Goal: Information Seeking & Learning: Learn about a topic

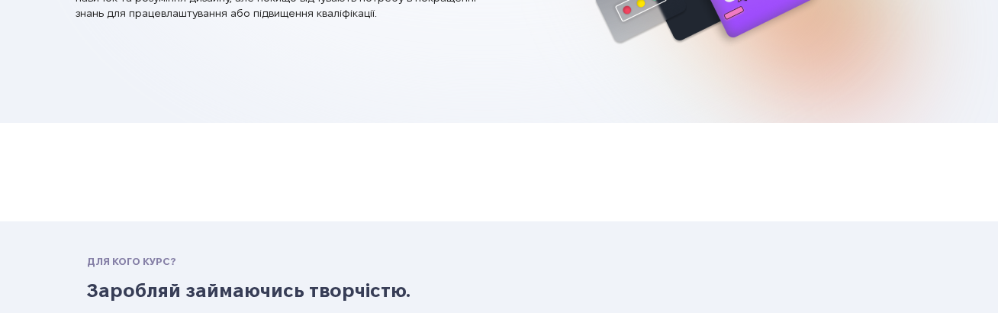
scroll to position [405, 0]
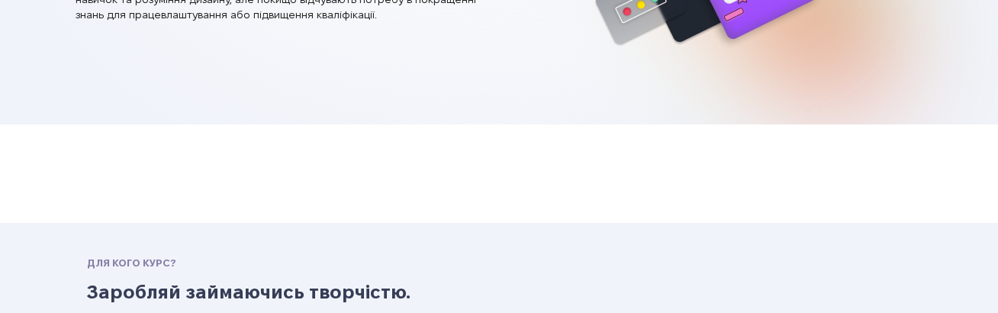
click at [507, 130] on nav "jisankape@list.ru" at bounding box center [499, 173] width 998 height 98
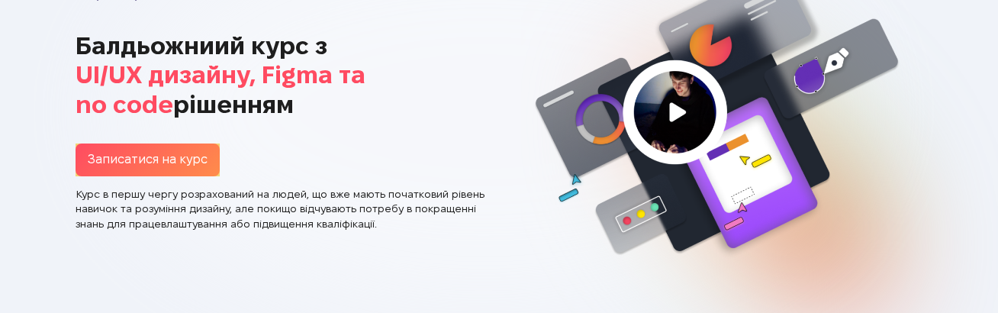
scroll to position [0, 0]
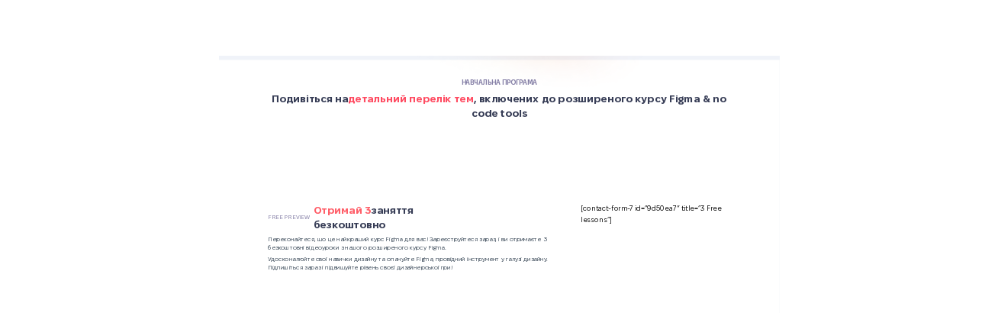
scroll to position [3607, 0]
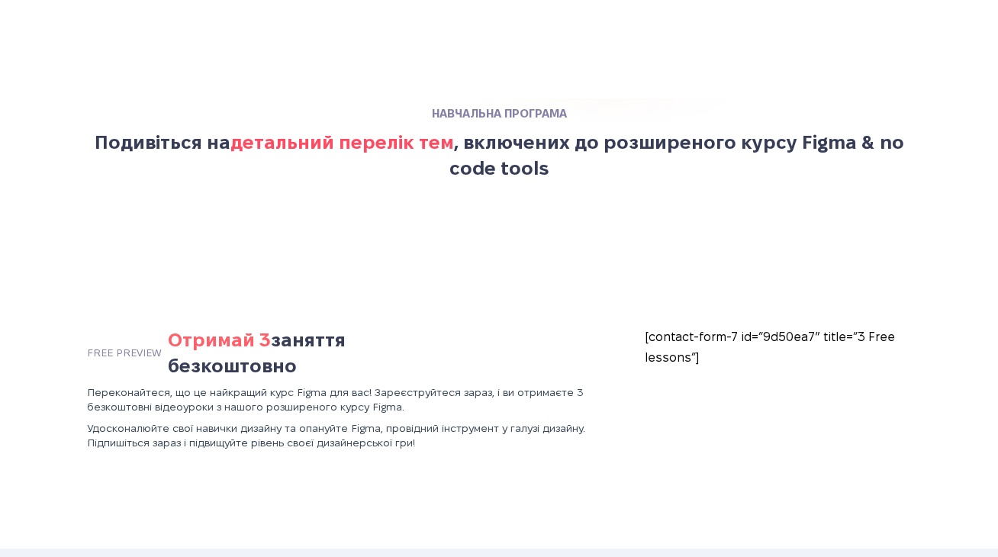
click at [510, 239] on div at bounding box center [498, 279] width 975 height 98
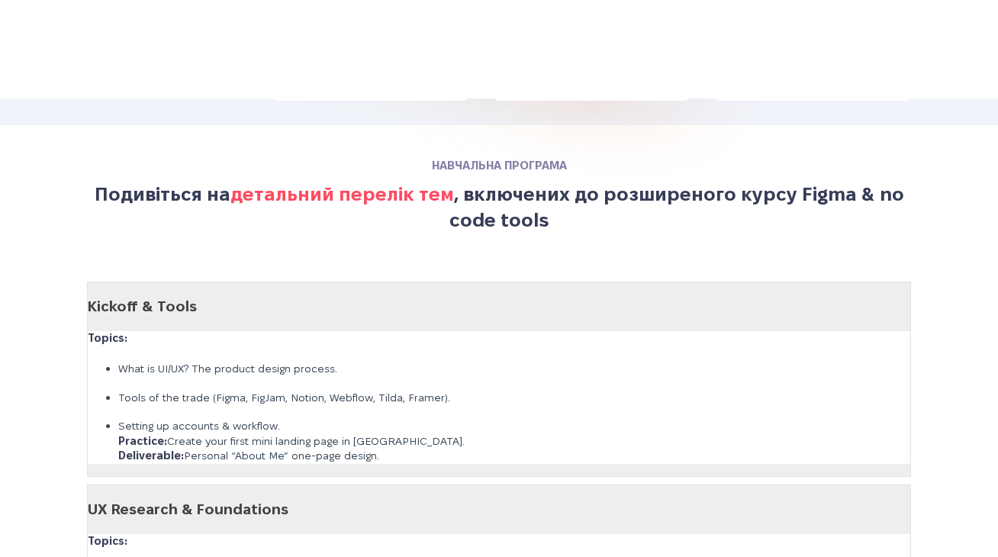
scroll to position [3797, 0]
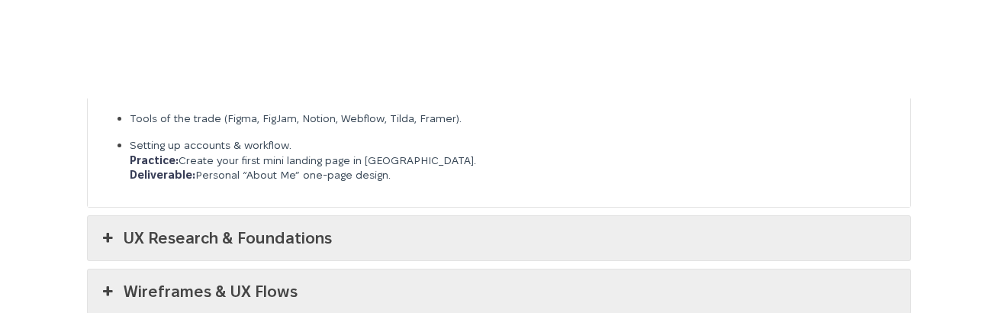
scroll to position [3922, 0]
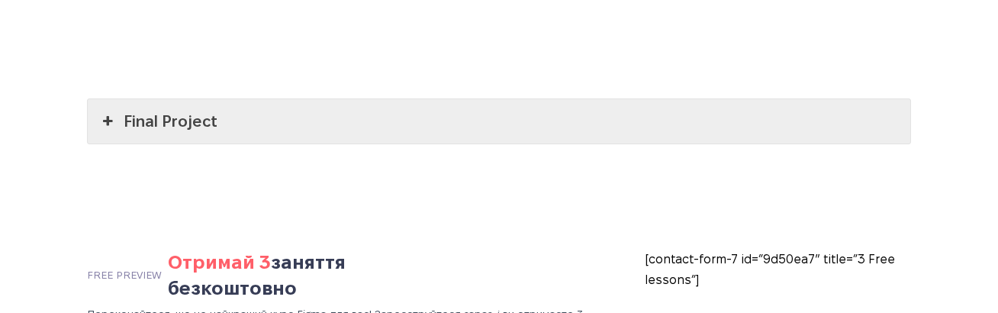
scroll to position [4484, 0]
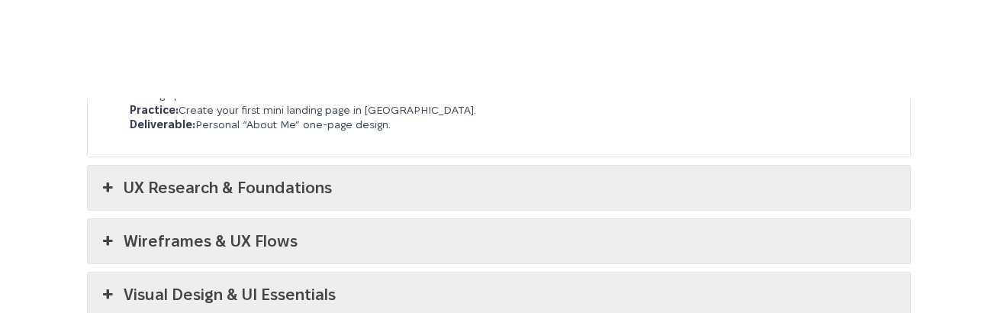
click at [460, 167] on link "UX Research & Foundations" at bounding box center [499, 187] width 822 height 44
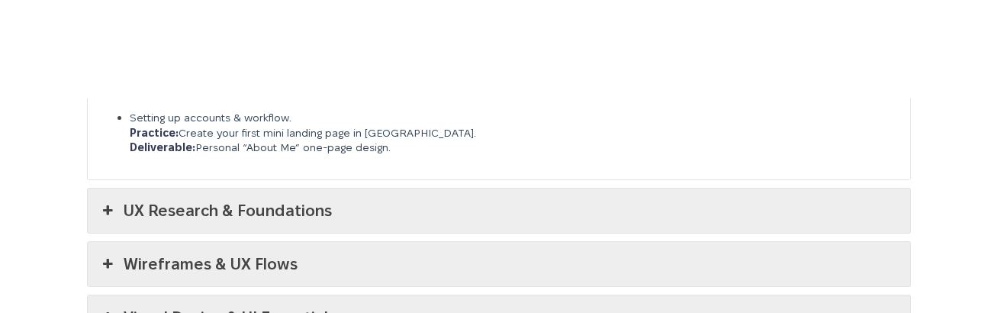
scroll to position [3848, 0]
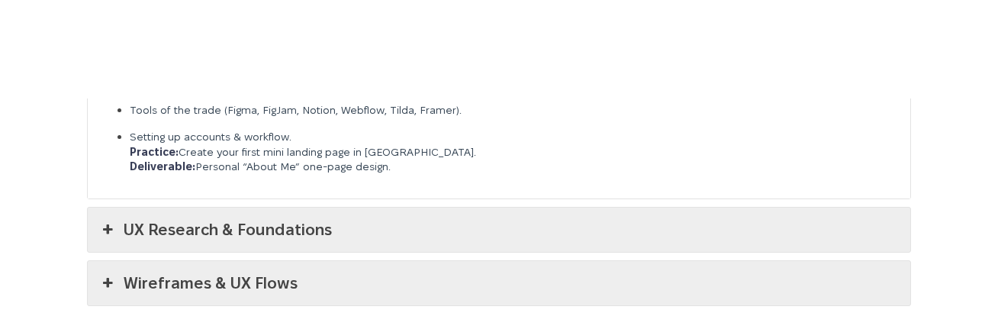
click at [401, 207] on link "UX Research & Foundations" at bounding box center [499, 229] width 822 height 44
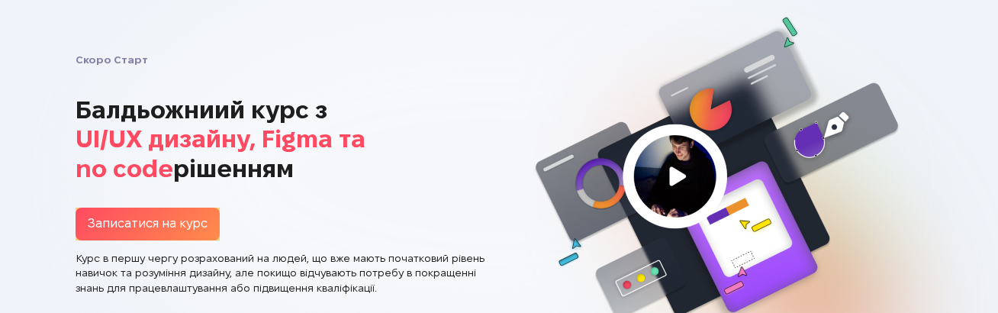
scroll to position [142, 0]
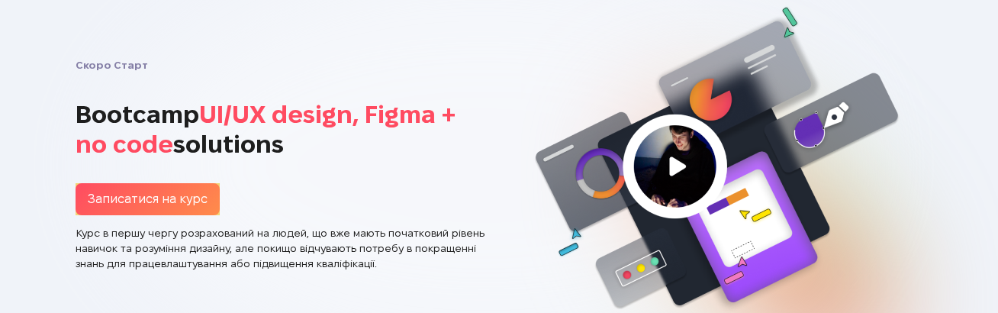
scroll to position [142, 0]
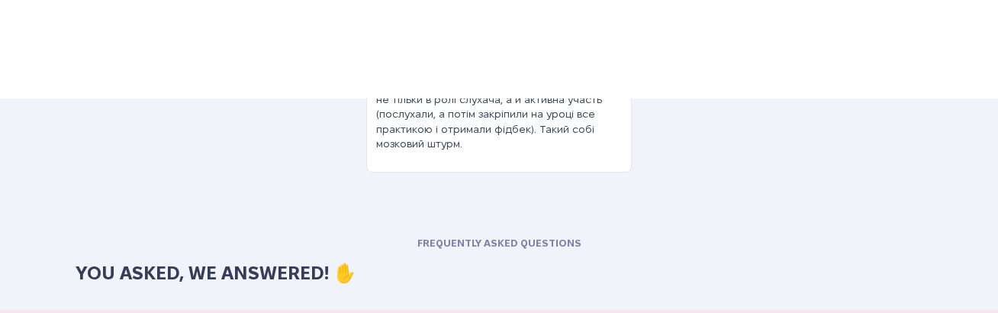
scroll to position [5991, 0]
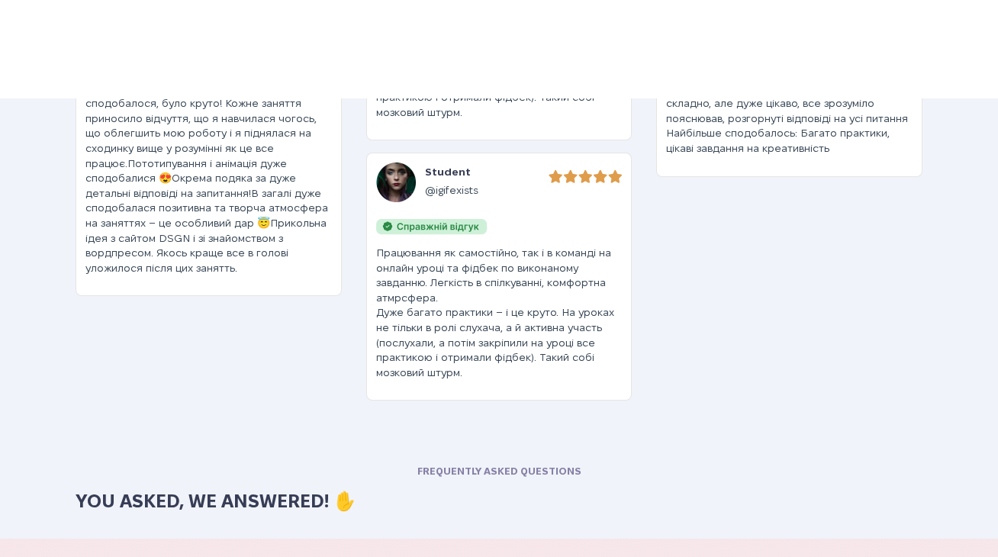
scroll to position [7526, 0]
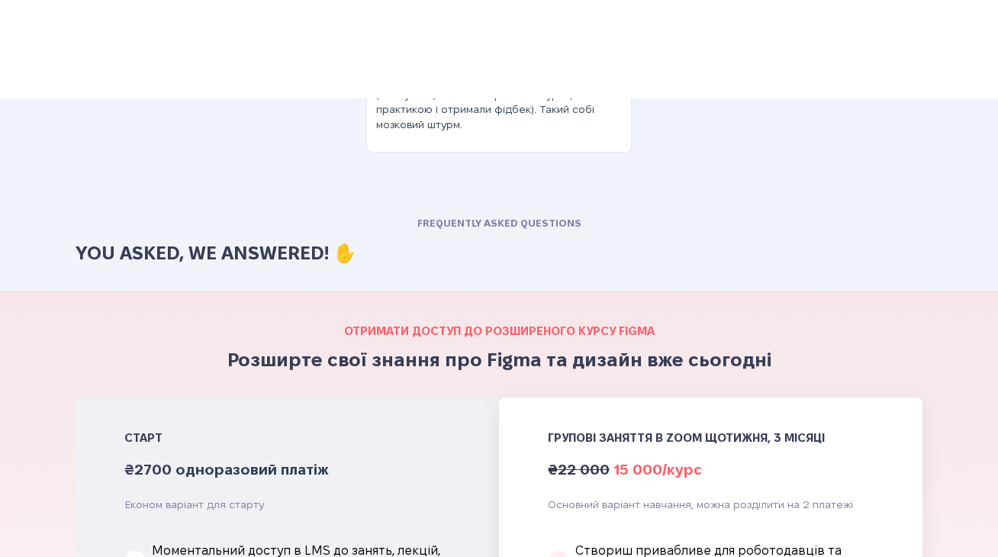
click at [146, 207] on div at bounding box center [499, 189] width 998 height 49
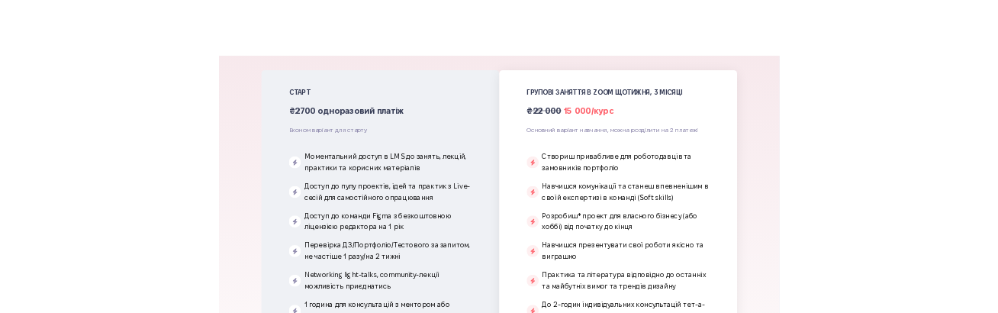
scroll to position [7814, 0]
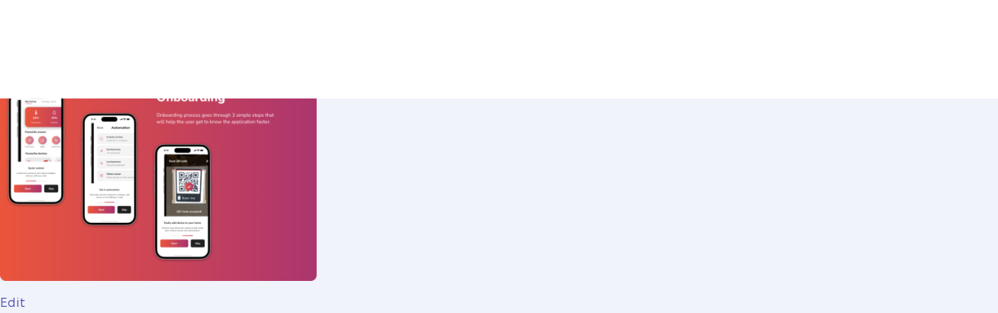
scroll to position [7606, 0]
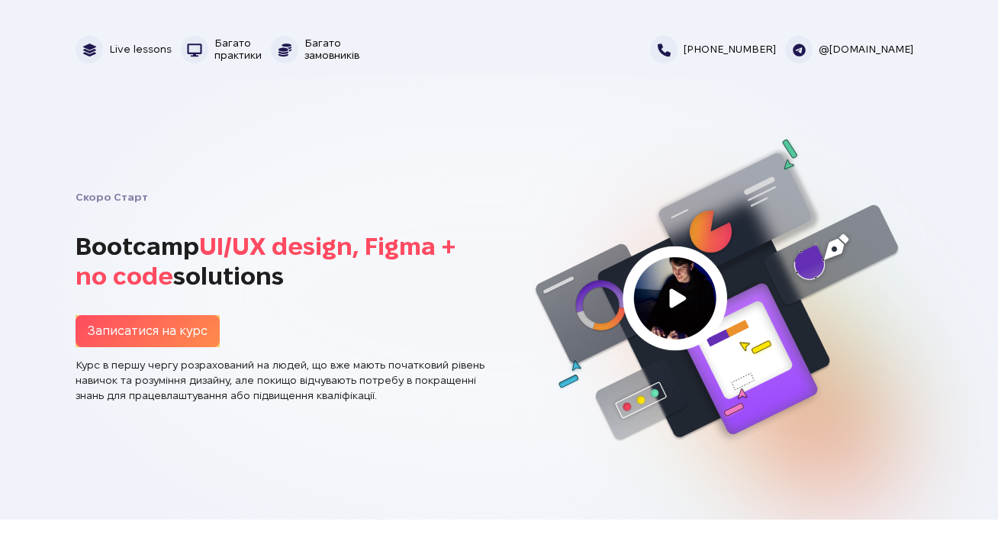
scroll to position [9, 0]
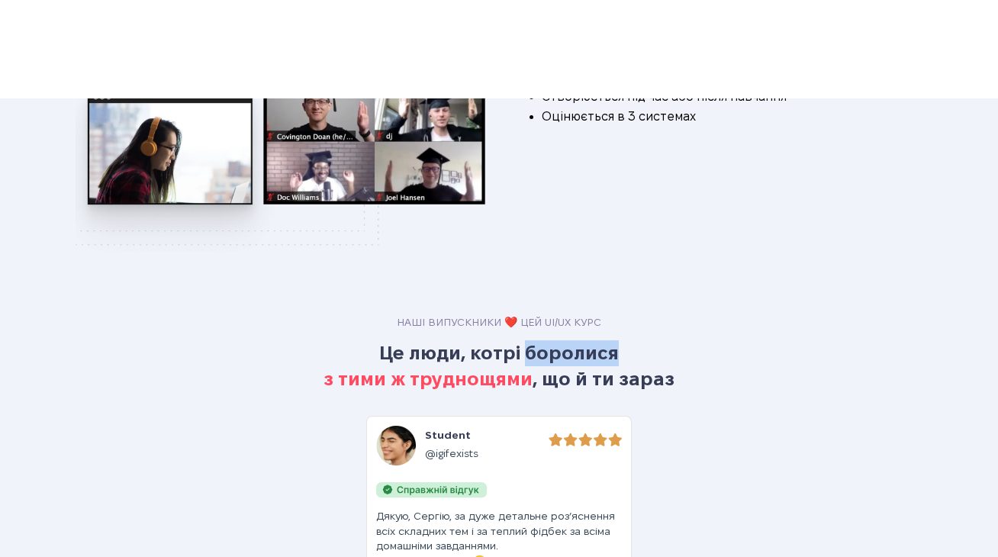
scroll to position [6551, 0]
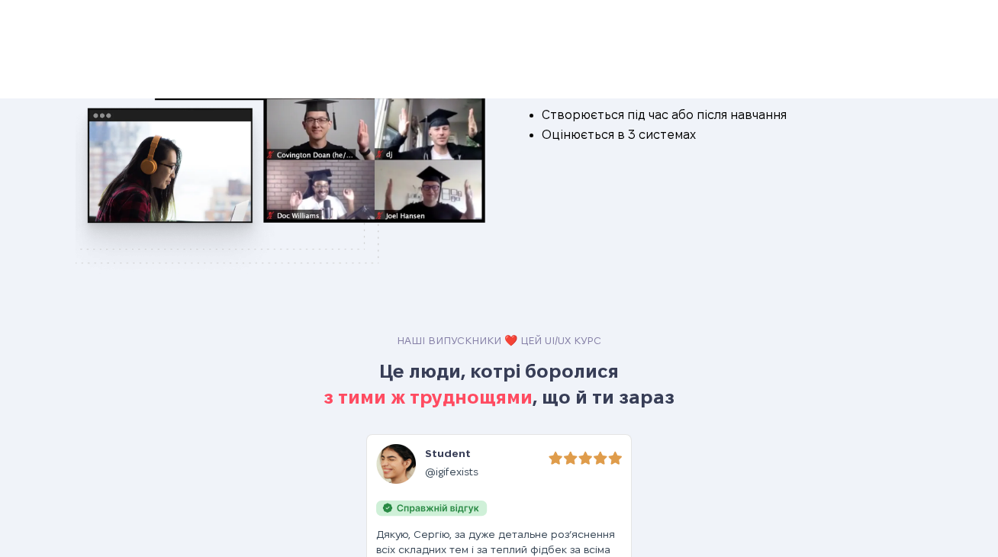
click at [673, 413] on div at bounding box center [499, 422] width 998 height 24
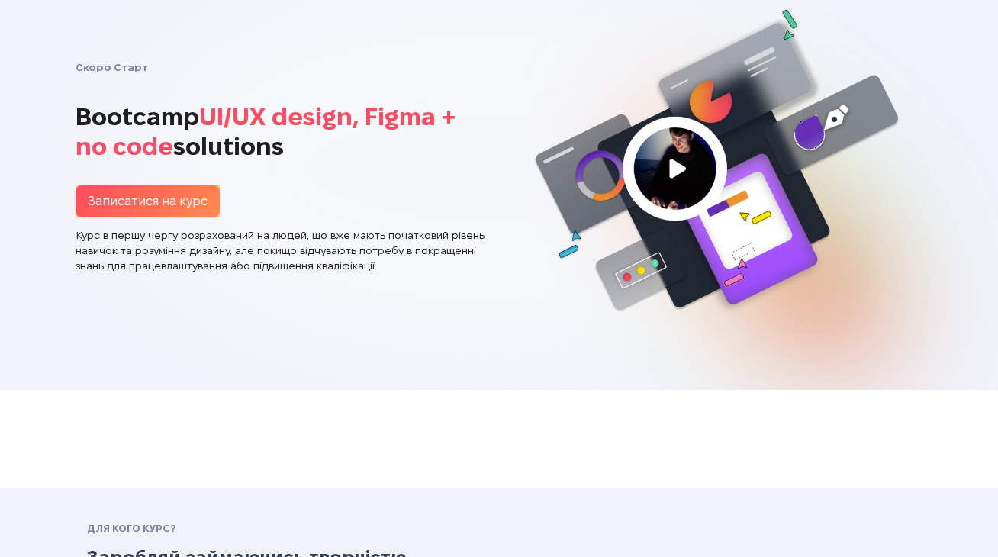
scroll to position [172, 0]
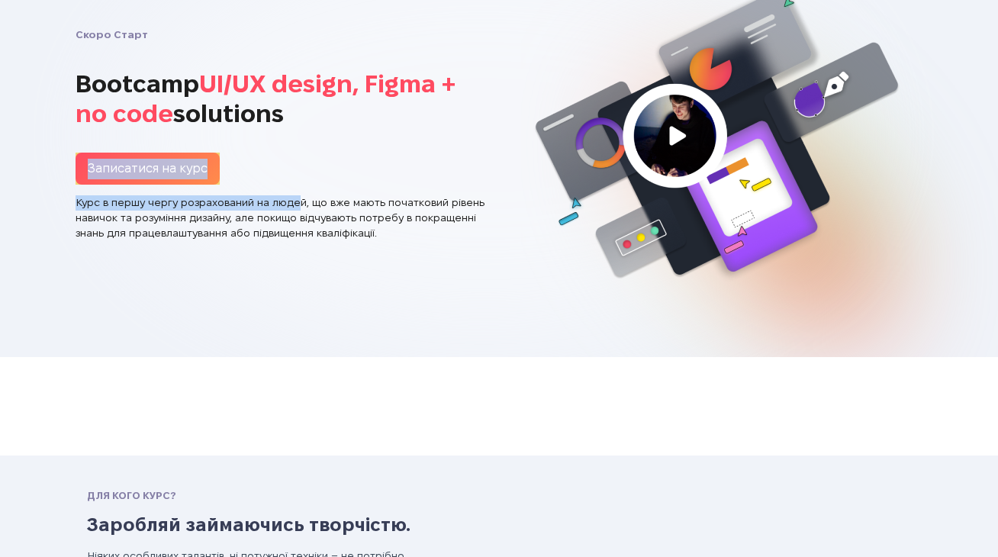
drag, startPoint x: 72, startPoint y: 159, endPoint x: 307, endPoint y: 191, distance: 237.8
click at [307, 191] on div "Скоро Старт Bootcamp UI/UX design, Figma + no code solutions Записатися на курс…" at bounding box center [498, 135] width 869 height 322
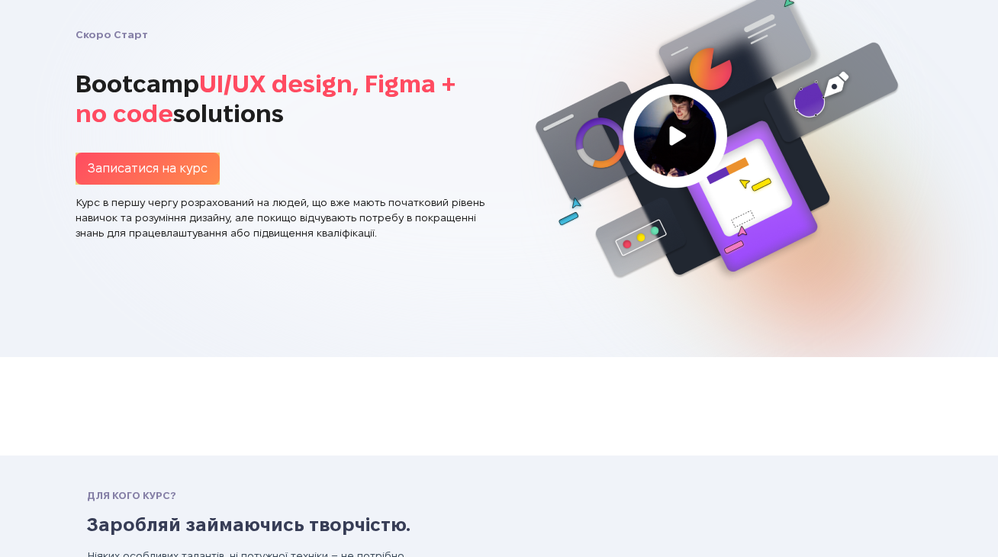
click at [309, 201] on p "Курс в першу чергу розрахований на людей, що вже мають початковий рівень навичо…" at bounding box center [281, 217] width 411 height 45
click at [365, 176] on div "Записатися на курс" at bounding box center [281, 169] width 411 height 33
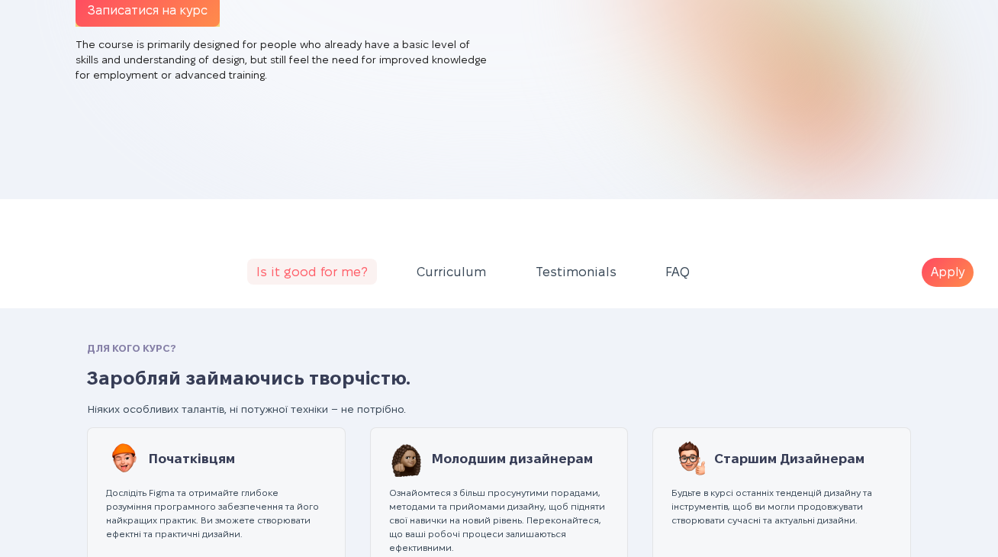
scroll to position [358, 0]
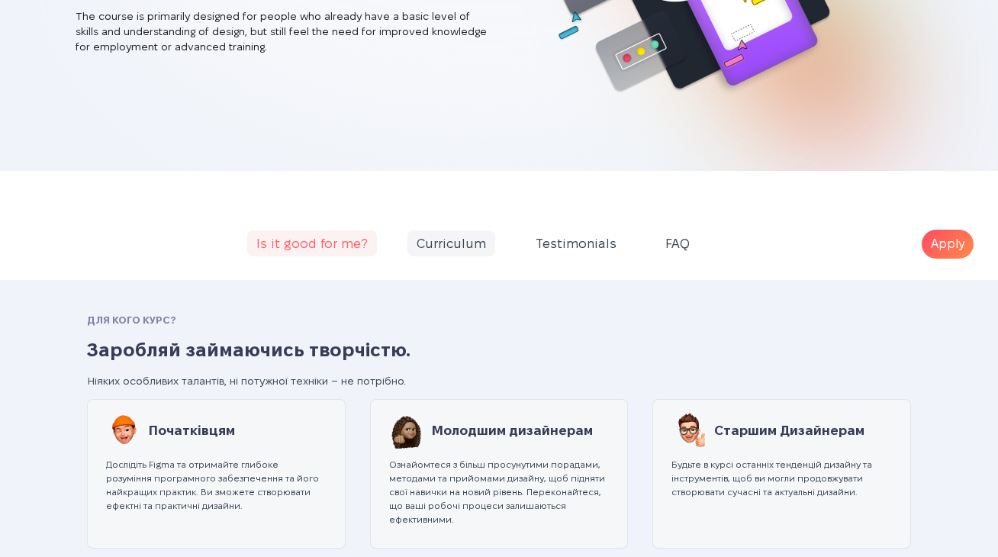
click at [435, 240] on span "Curriculum" at bounding box center [451, 243] width 88 height 26
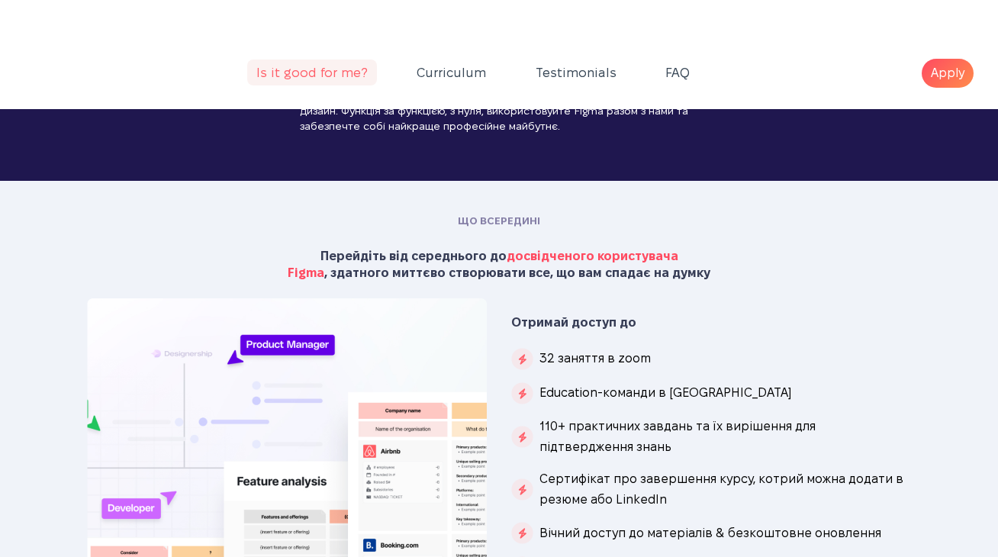
scroll to position [3829, 0]
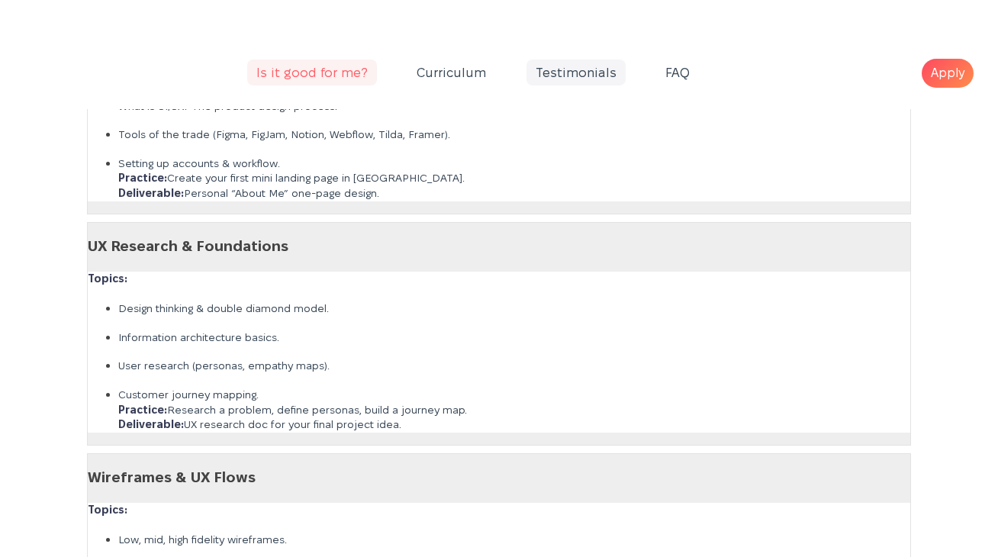
click at [561, 82] on span "Testimonials" at bounding box center [575, 72] width 99 height 26
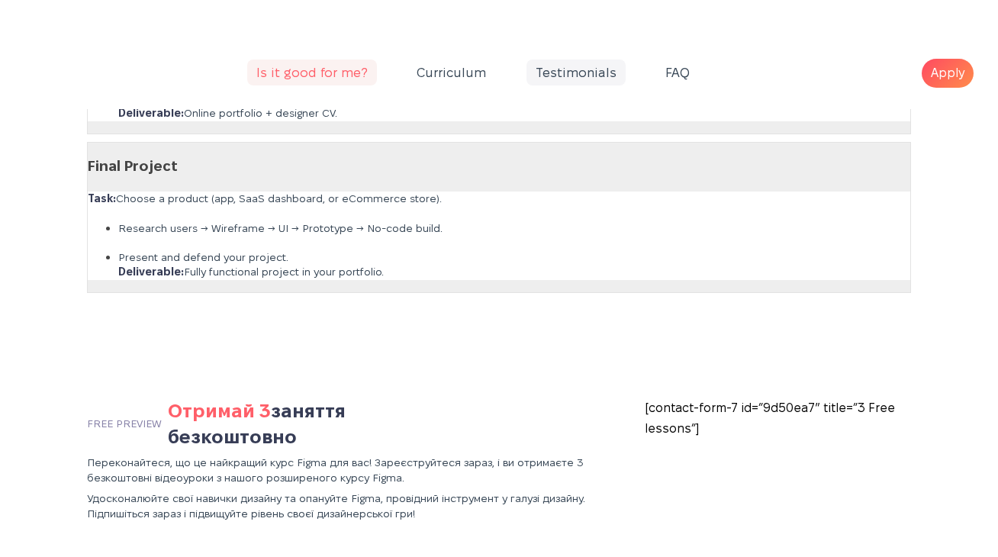
scroll to position [6992, 0]
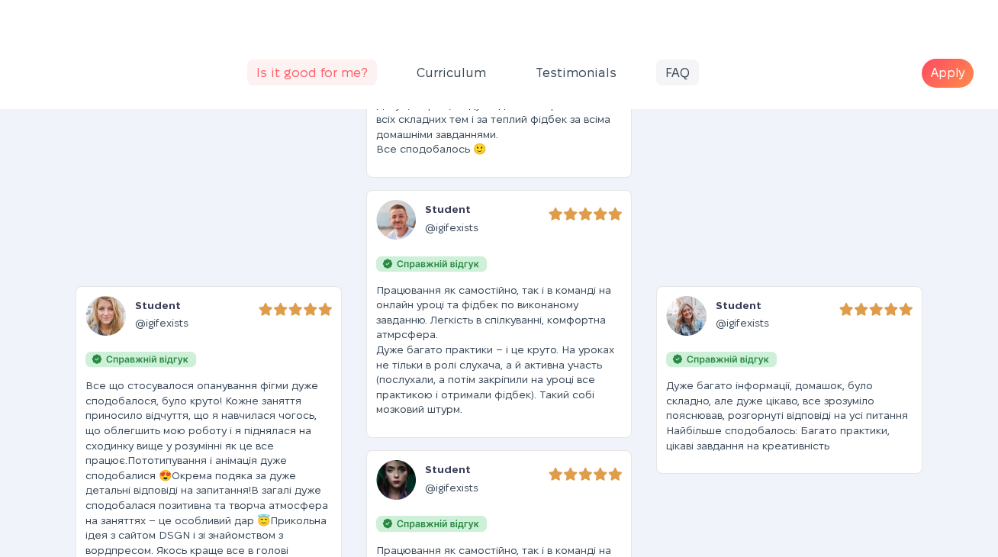
click at [656, 75] on span "FAQ" at bounding box center [677, 72] width 43 height 26
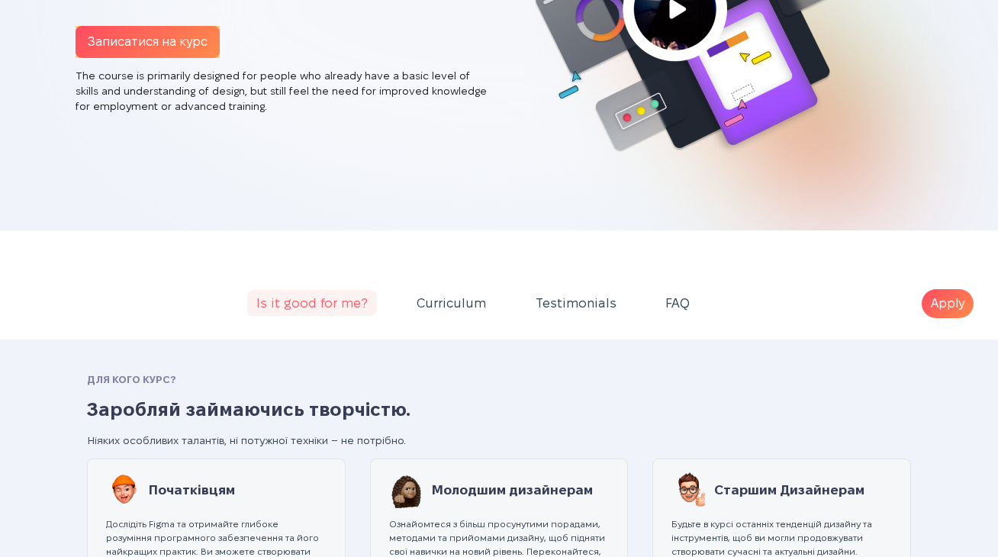
scroll to position [267, 0]
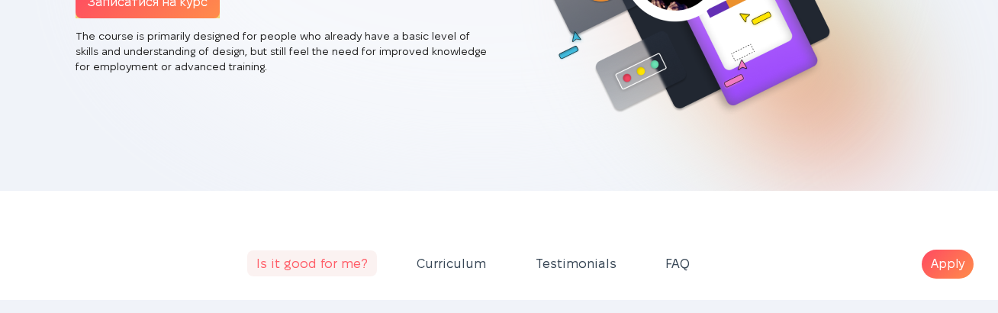
scroll to position [457, 0]
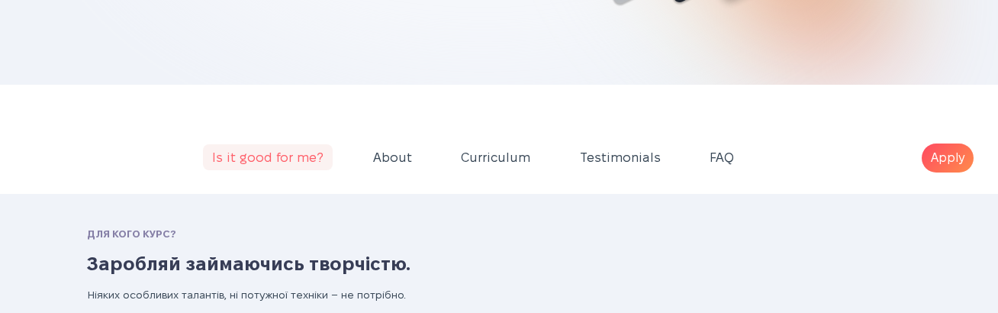
scroll to position [397, 0]
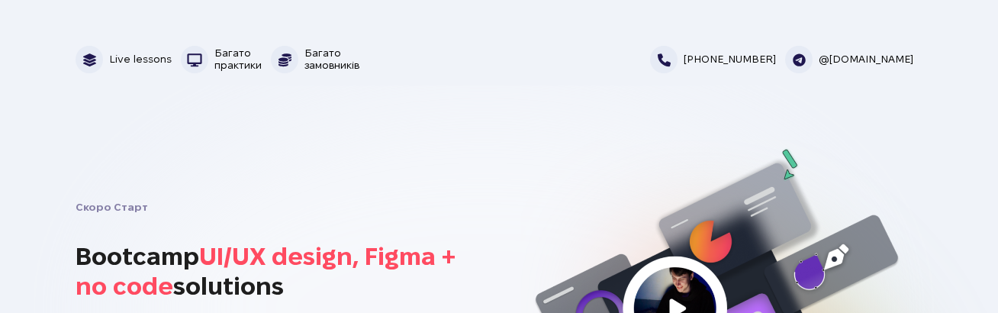
scroll to position [136, 0]
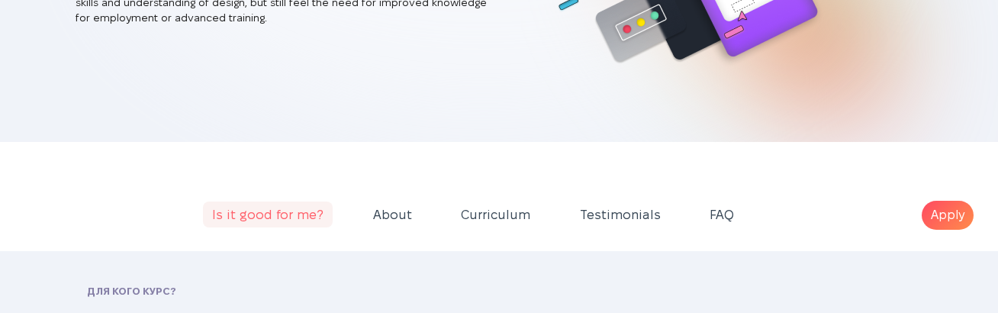
scroll to position [486, 0]
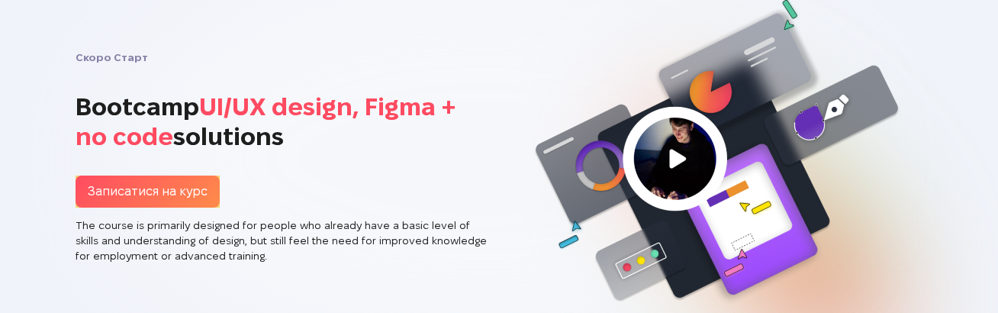
scroll to position [384, 0]
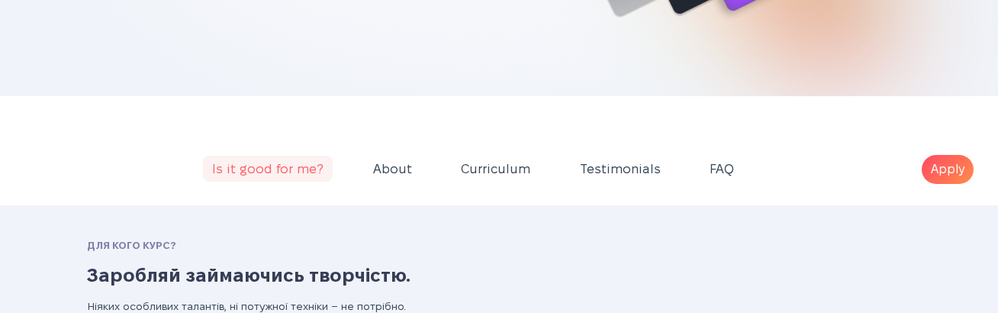
scroll to position [464, 0]
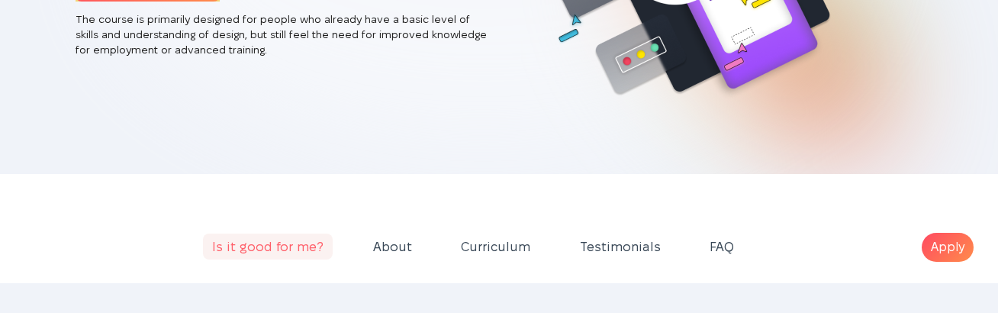
scroll to position [341, 0]
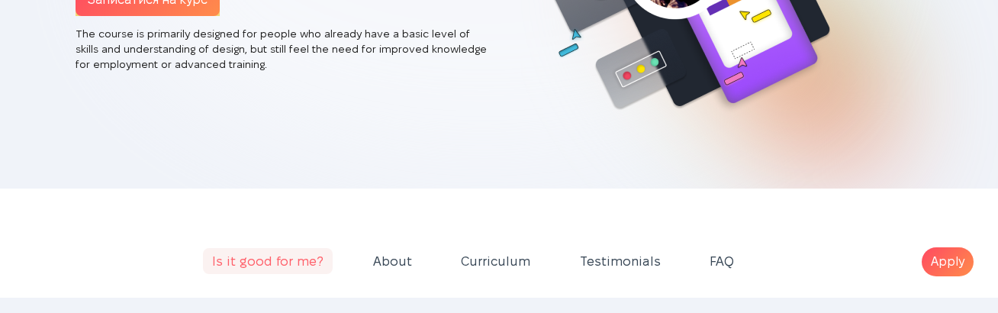
scroll to position [341, 0]
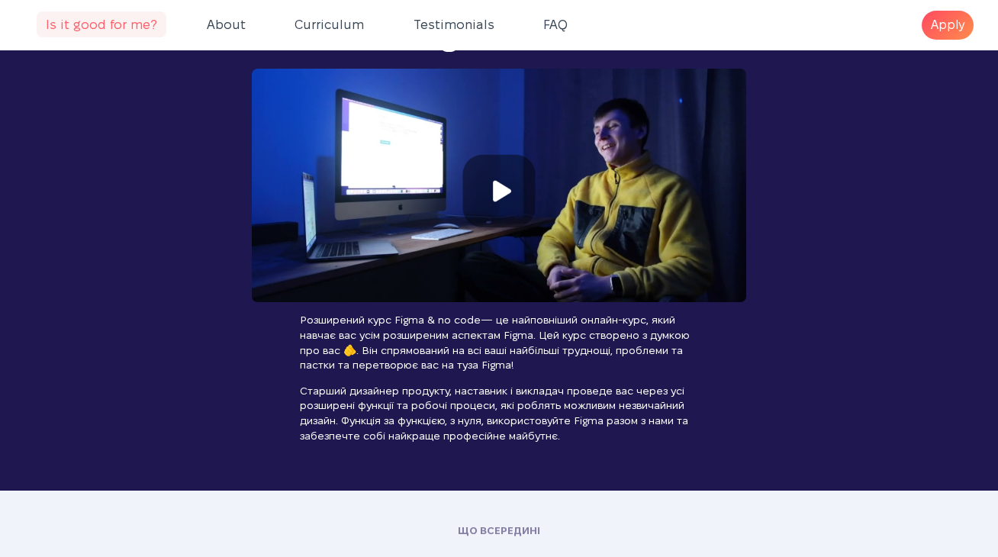
scroll to position [1535, 0]
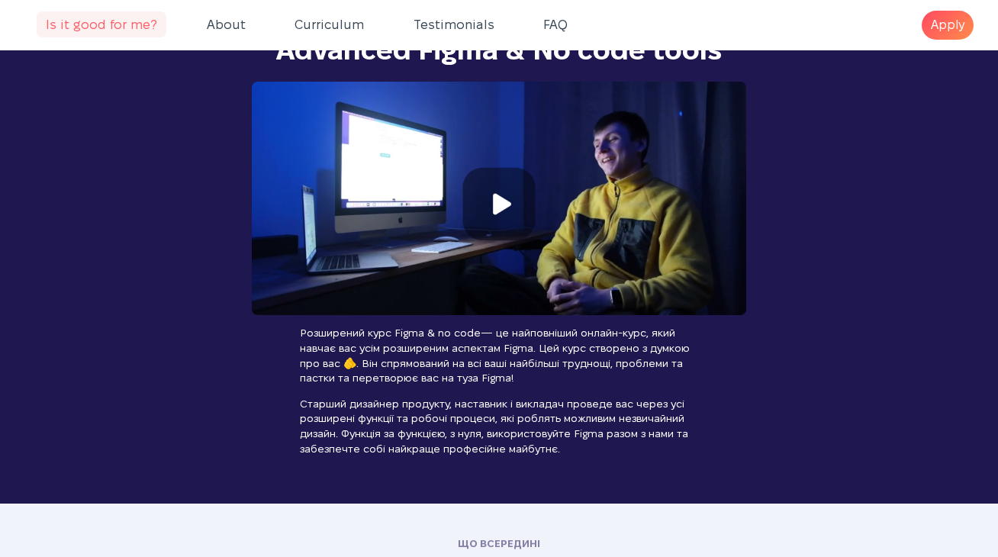
click at [487, 216] on img at bounding box center [499, 198] width 494 height 233
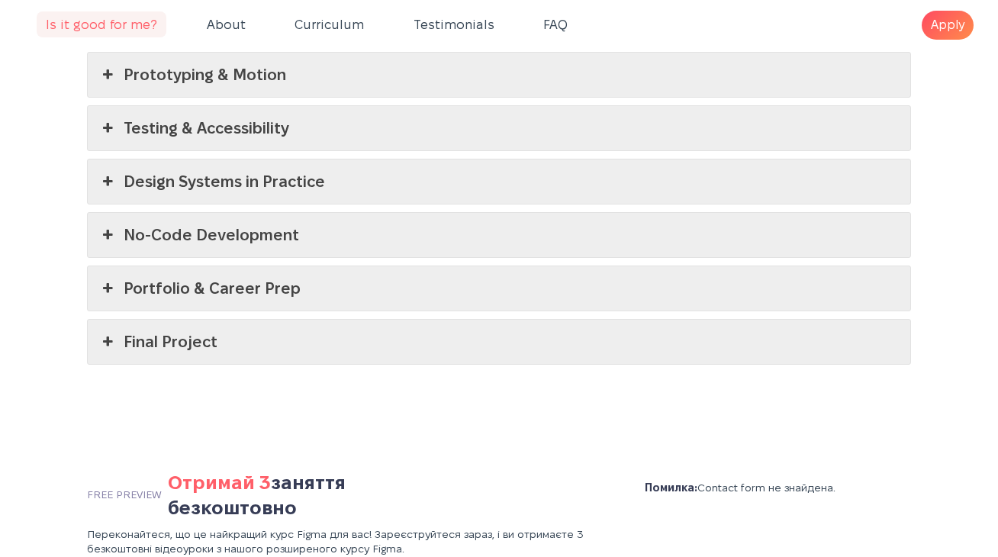
scroll to position [4176, 0]
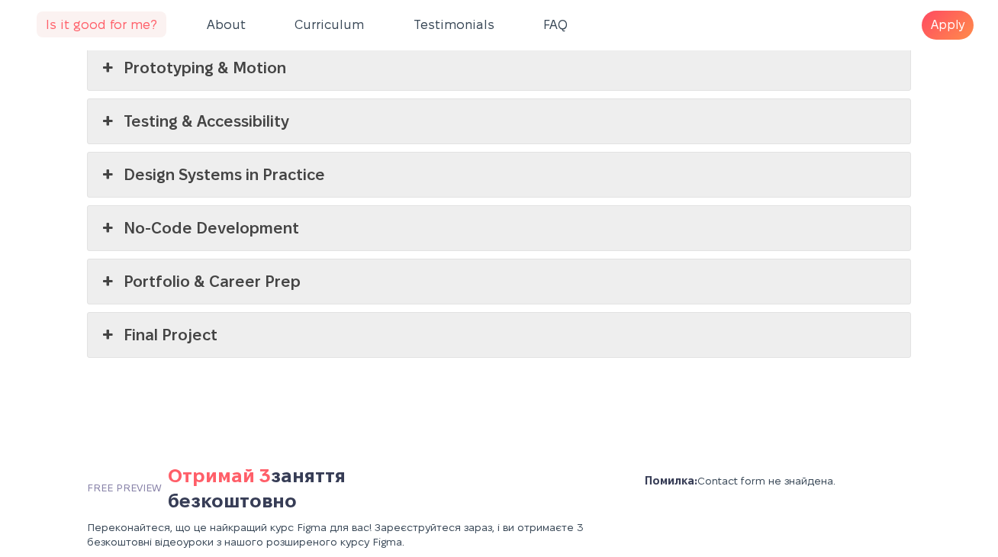
click at [361, 259] on link "Portfolio & Career Prep" at bounding box center [499, 281] width 822 height 44
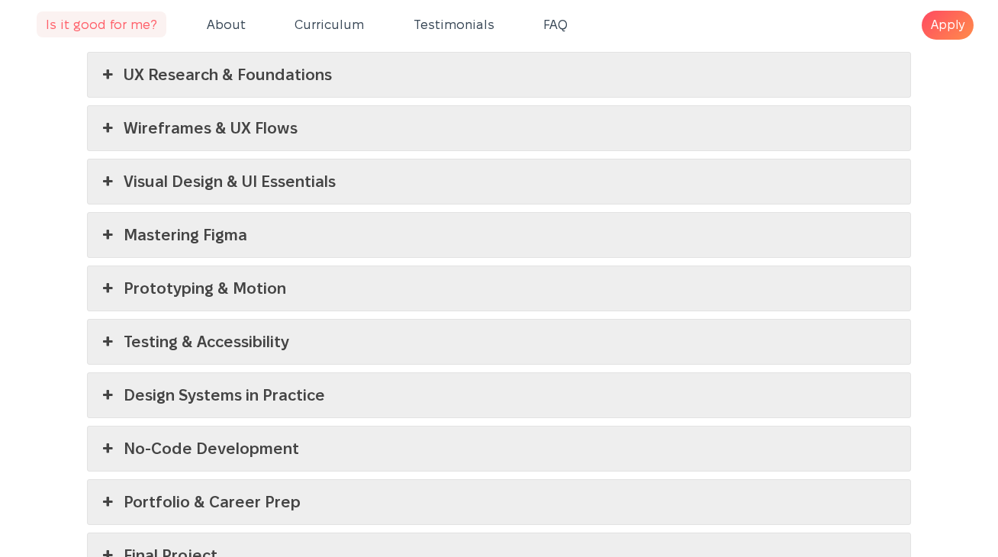
scroll to position [4115, 0]
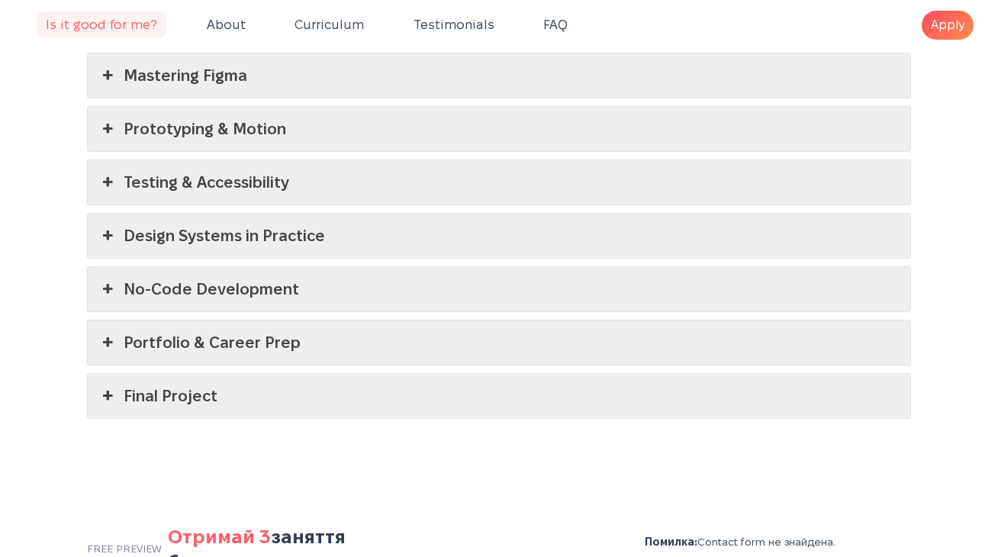
click at [272, 267] on link "No-Code Development" at bounding box center [499, 289] width 822 height 44
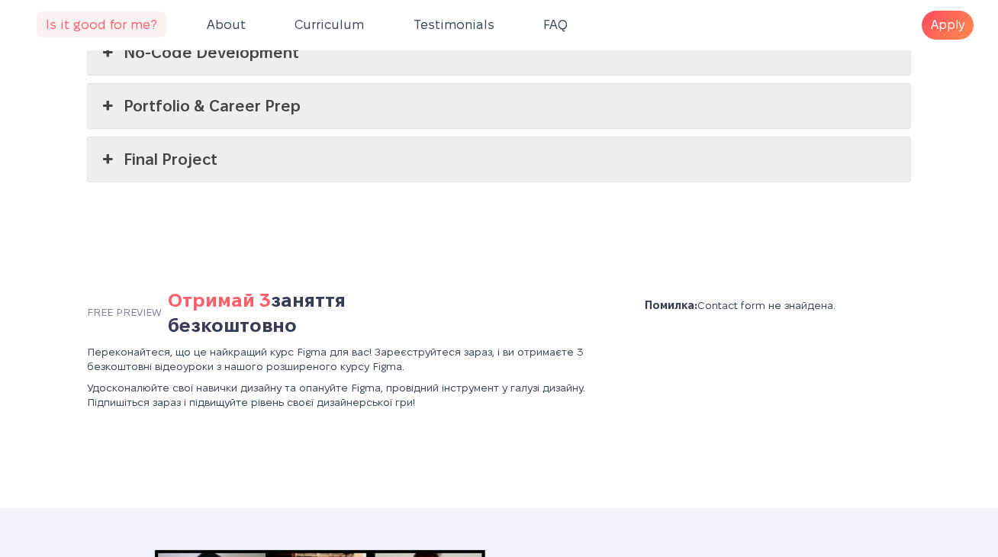
scroll to position [4340, 0]
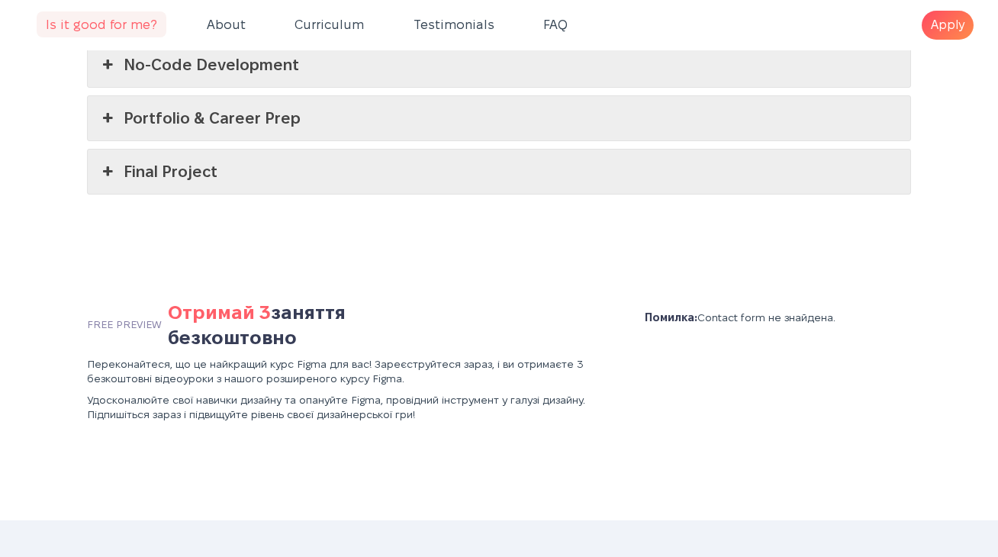
click at [171, 158] on link "Final Project" at bounding box center [499, 171] width 822 height 44
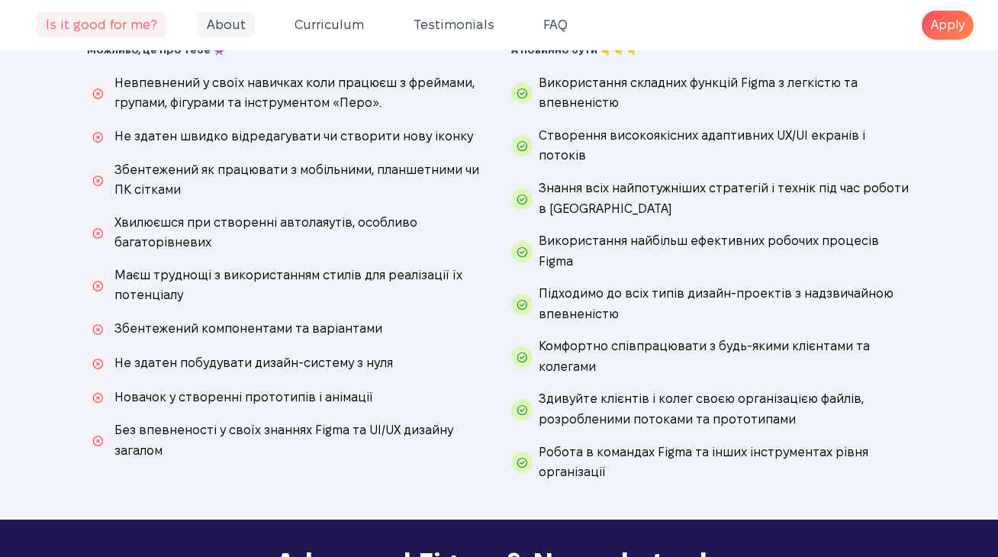
click at [221, 31] on span "About" at bounding box center [226, 24] width 57 height 26
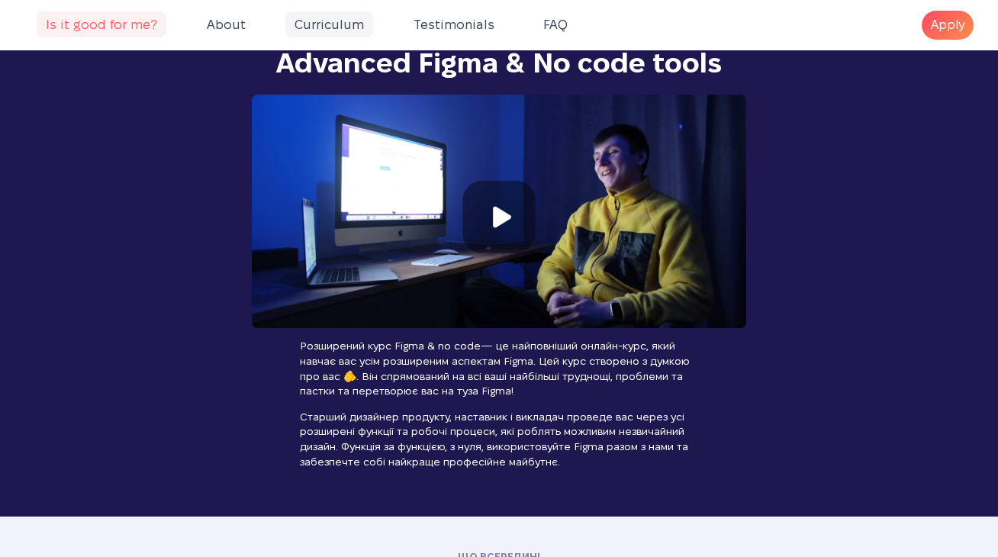
click at [294, 22] on span "Curriculum" at bounding box center [329, 24] width 88 height 26
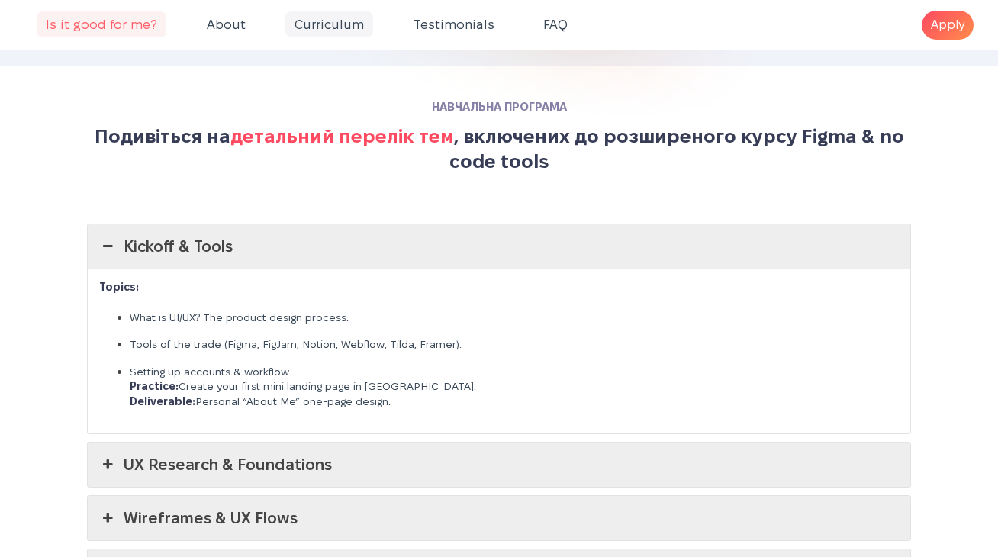
scroll to position [3771, 0]
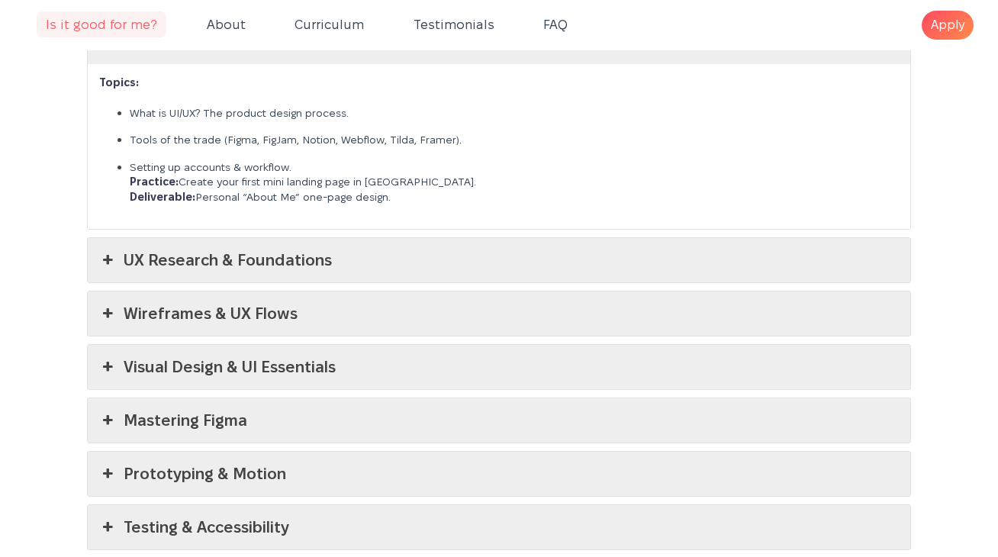
click at [245, 238] on link "UX Research & Foundations" at bounding box center [499, 260] width 822 height 44
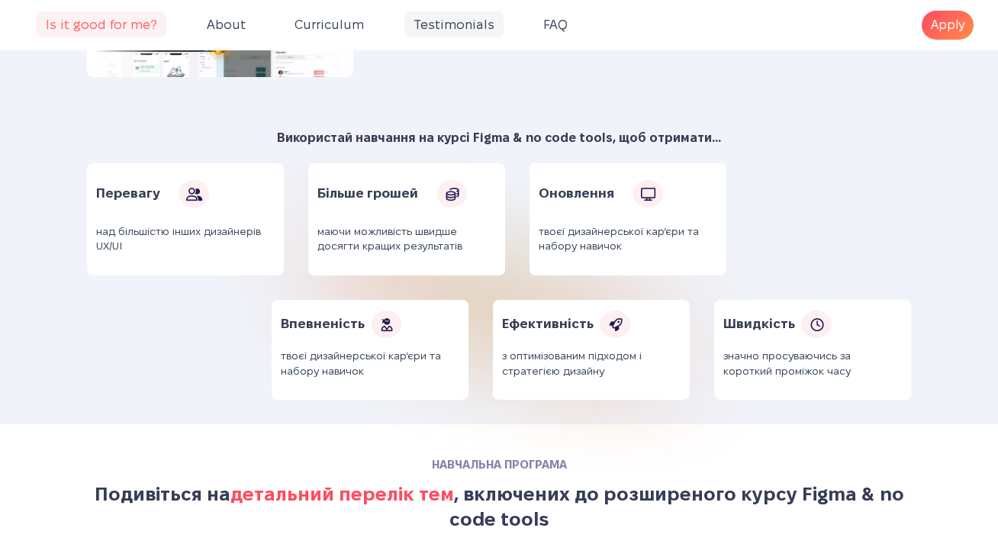
click at [443, 19] on span "Testimonials" at bounding box center [453, 24] width 99 height 26
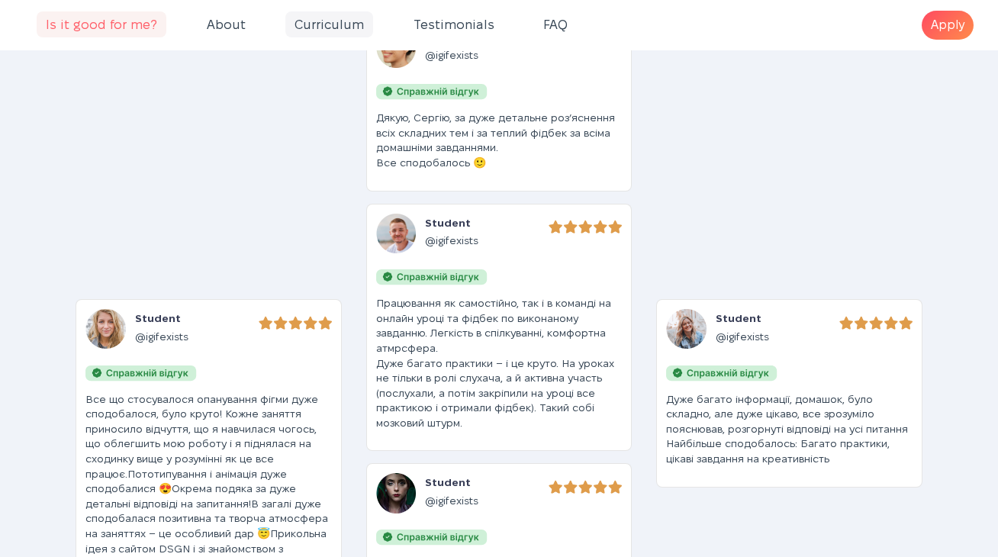
click at [324, 24] on span "Curriculum" at bounding box center [329, 24] width 88 height 26
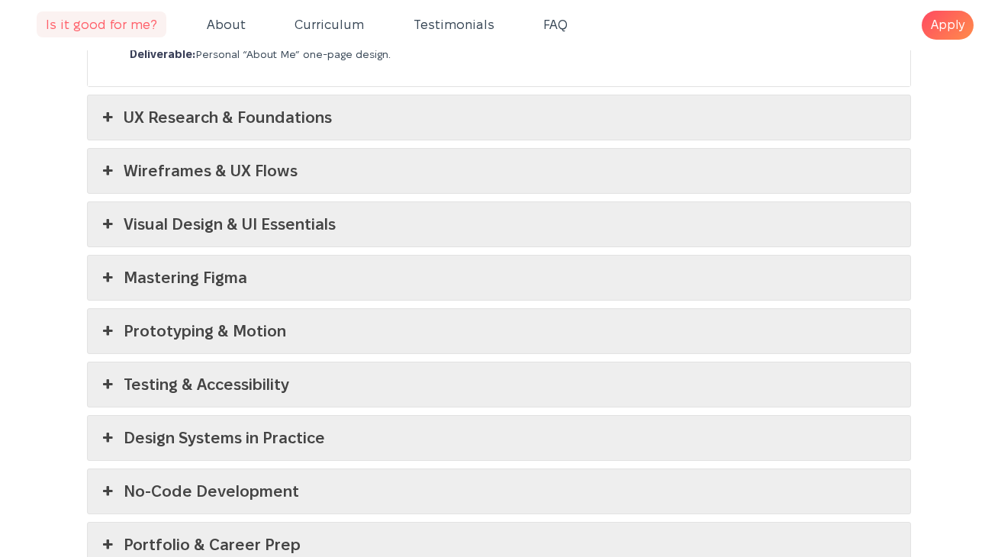
scroll to position [3771, 0]
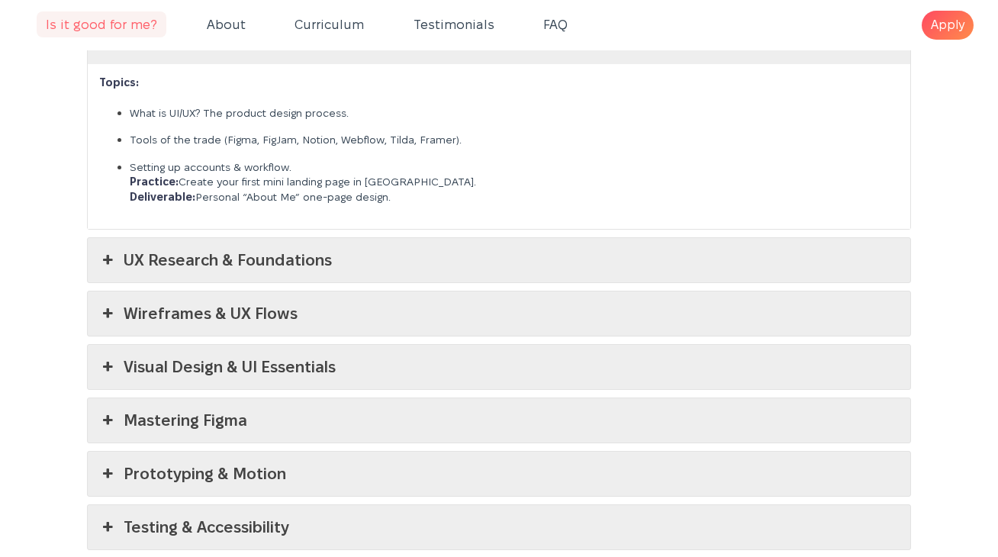
click at [206, 263] on link "UX Research & Foundations" at bounding box center [499, 260] width 822 height 44
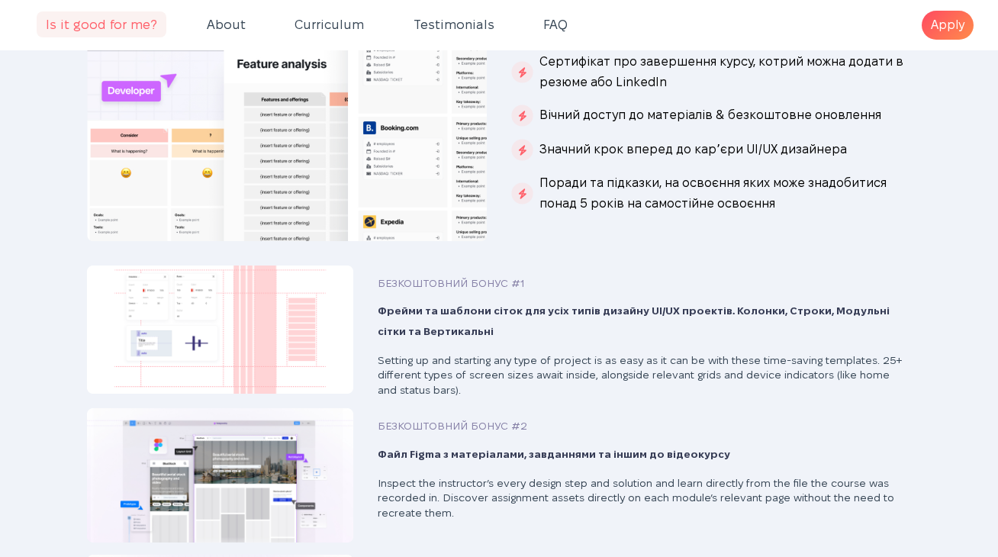
scroll to position [2380, 0]
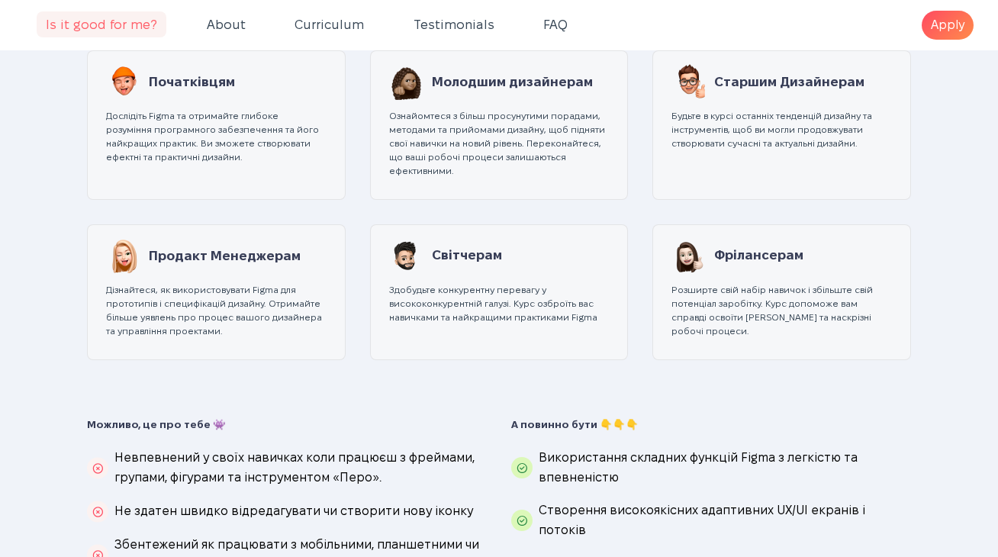
scroll to position [249, 0]
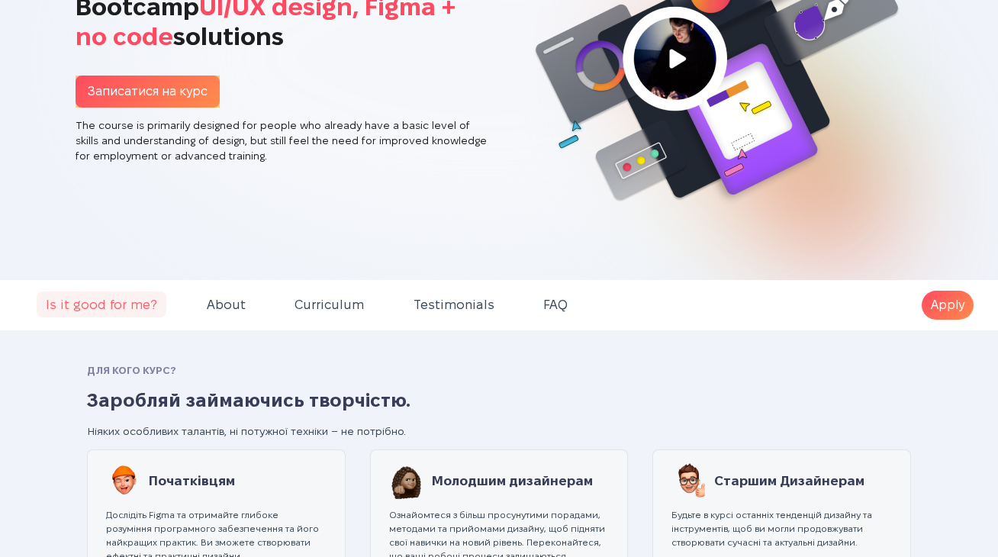
click at [950, 317] on link "Apply" at bounding box center [947, 306] width 52 height 30
click at [205, 90] on link "Записатися на курс" at bounding box center [148, 92] width 144 height 33
click at [236, 302] on span "About" at bounding box center [226, 304] width 57 height 26
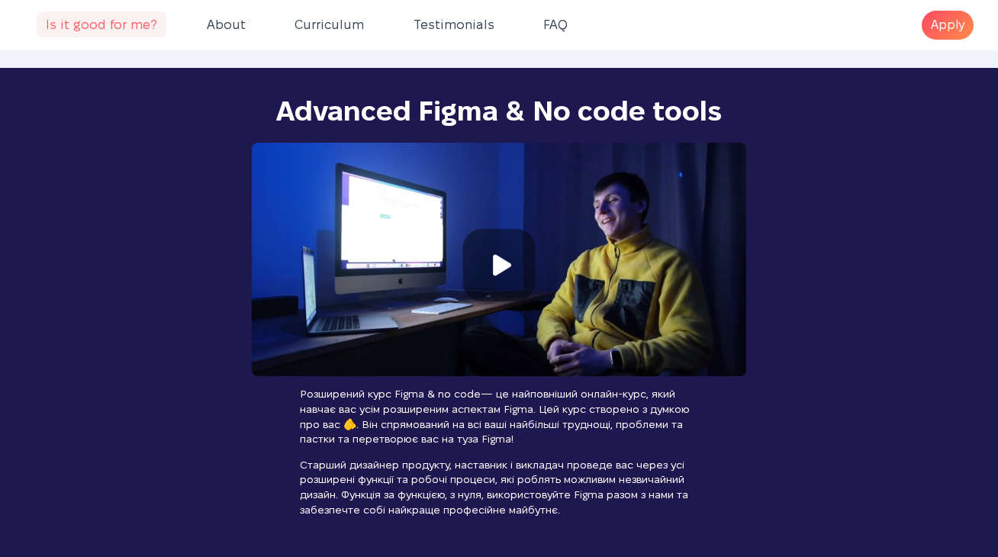
scroll to position [1522, 0]
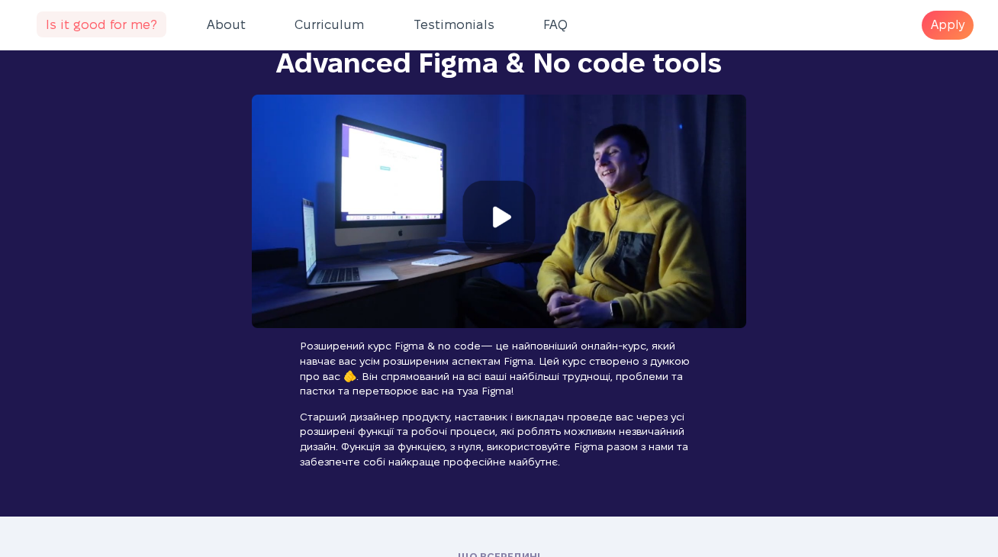
click at [946, 32] on link "Apply" at bounding box center [947, 26] width 52 height 30
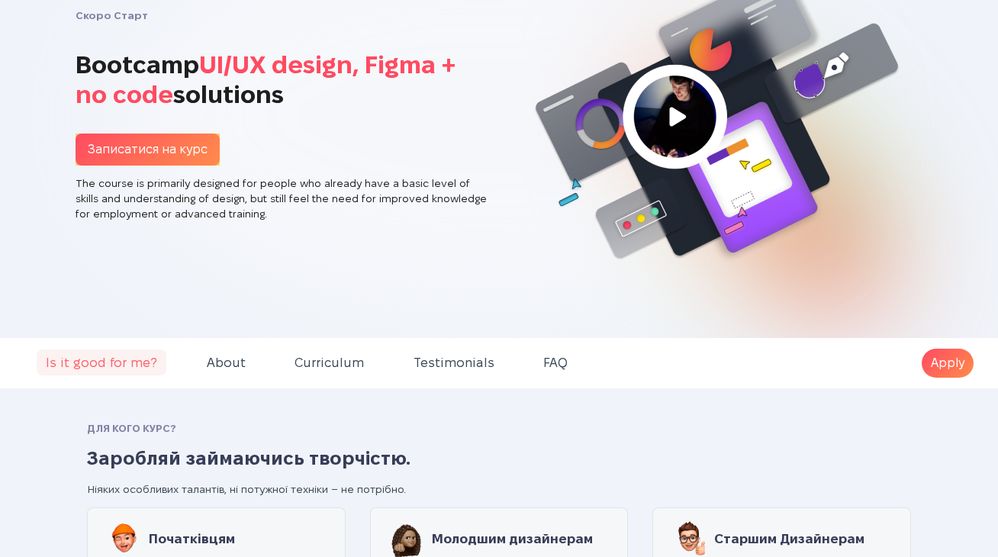
scroll to position [452, 0]
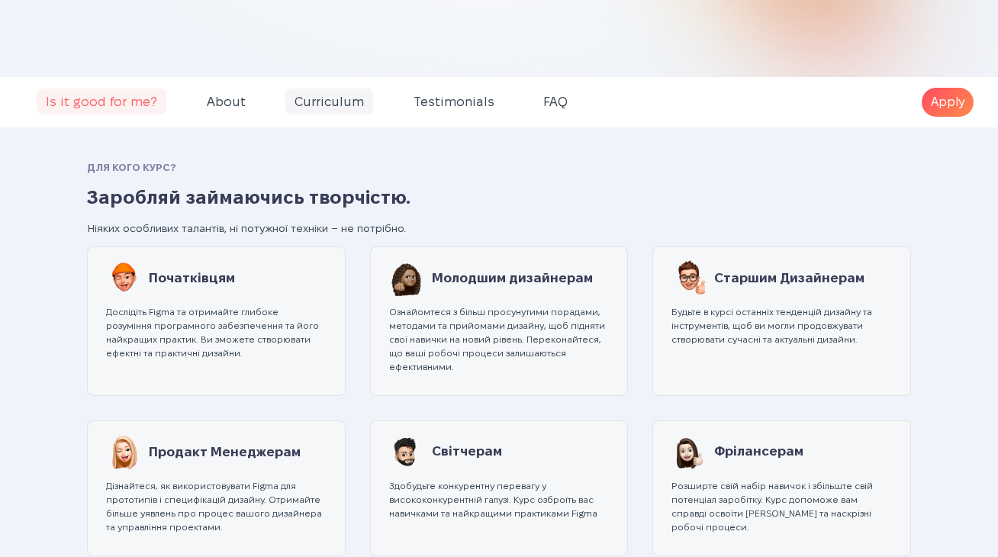
click at [328, 100] on span "Curriculum" at bounding box center [329, 101] width 88 height 26
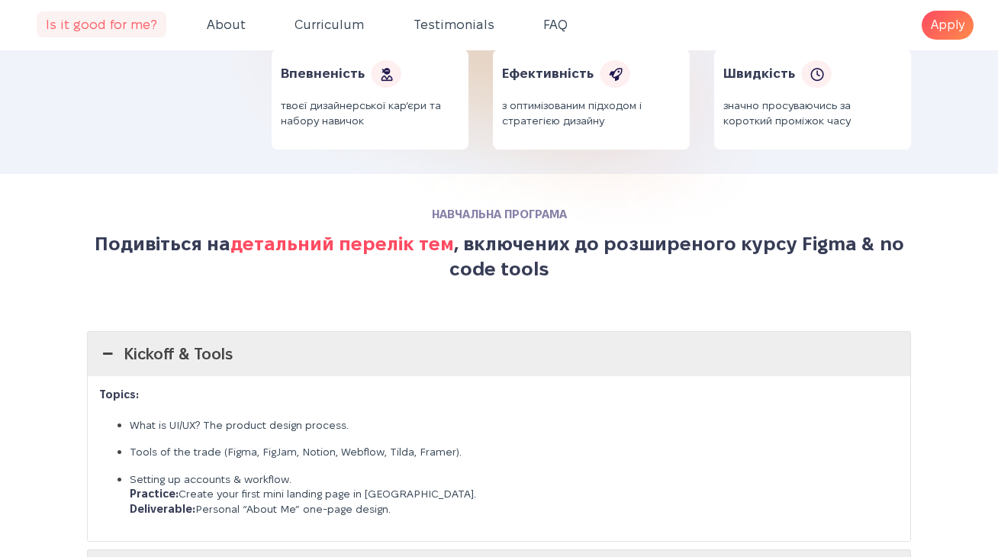
scroll to position [3644, 0]
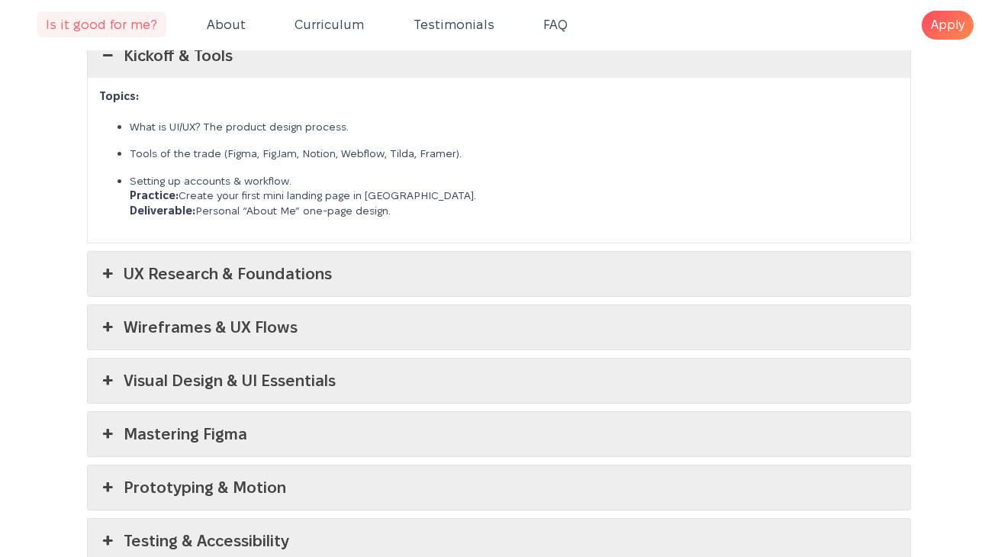
scroll to position [3723, 0]
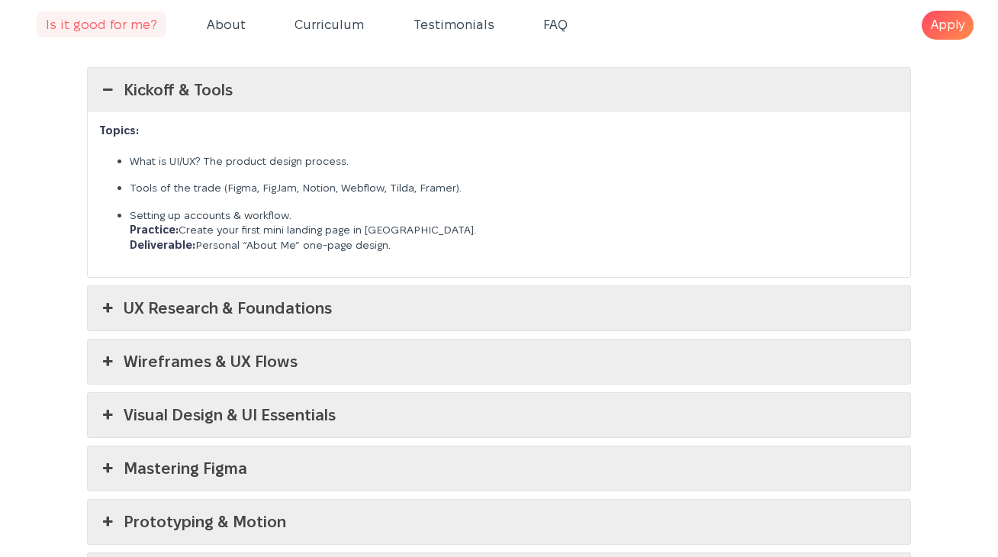
click at [88, 123] on div "Topics: What is UI/UX? The product design process. Tools of the trade (Figma, F…" at bounding box center [499, 194] width 822 height 165
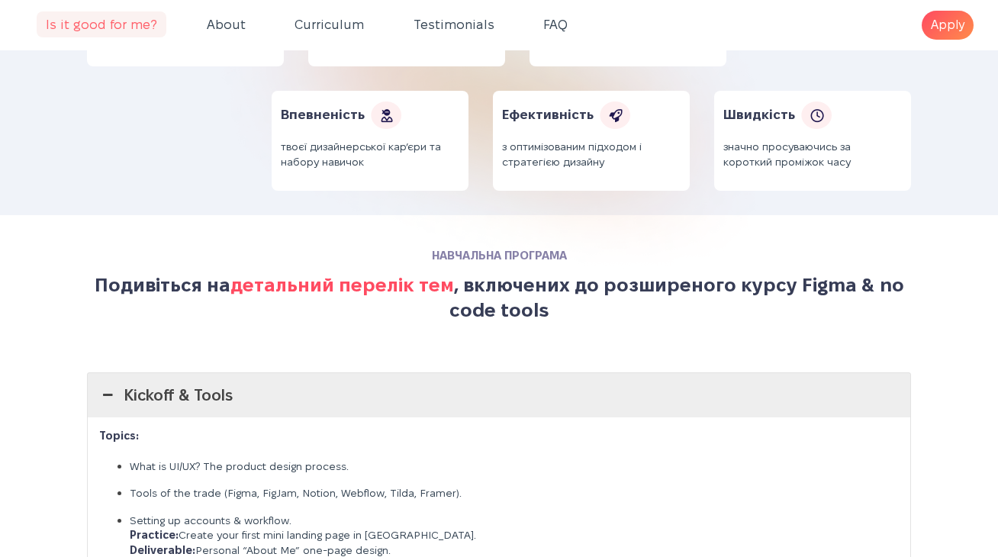
scroll to position [3193, 0]
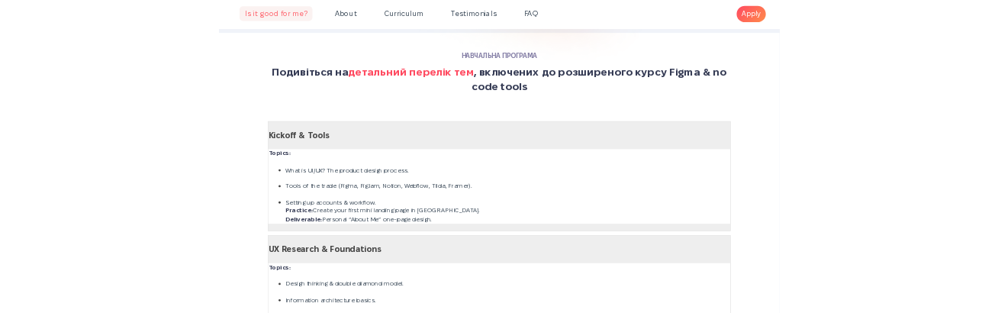
scroll to position [3593, 0]
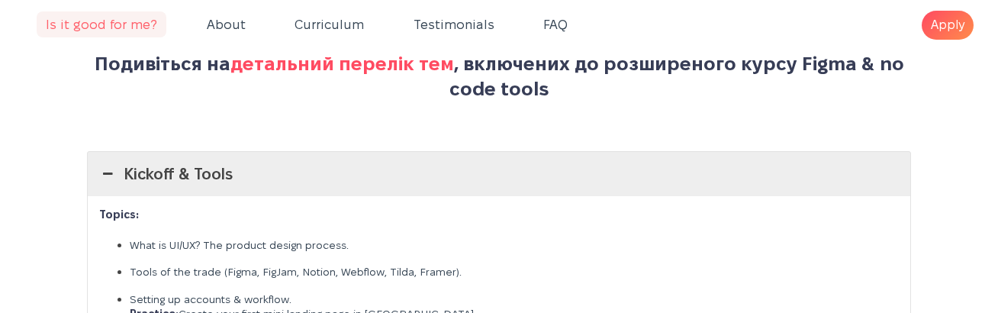
scroll to position [3655, 0]
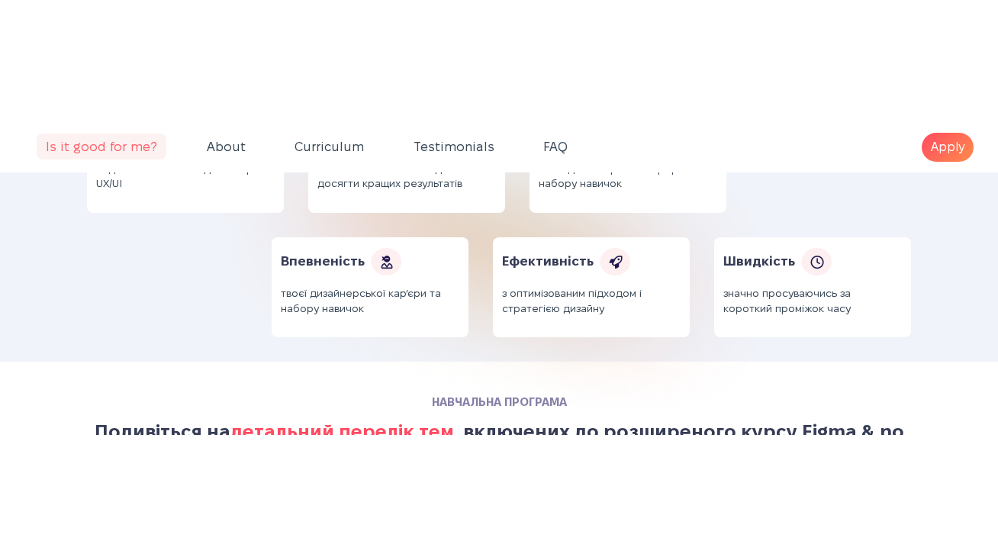
scroll to position [3652, 0]
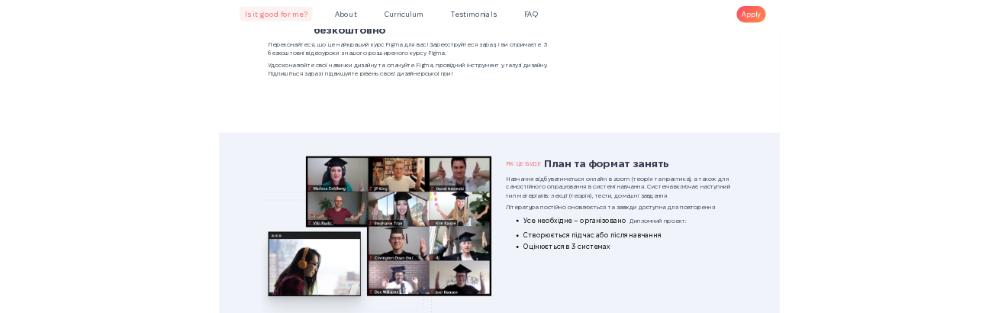
scroll to position [4799, 0]
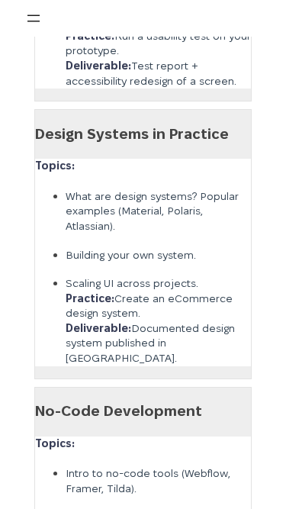
scroll to position [9173, 0]
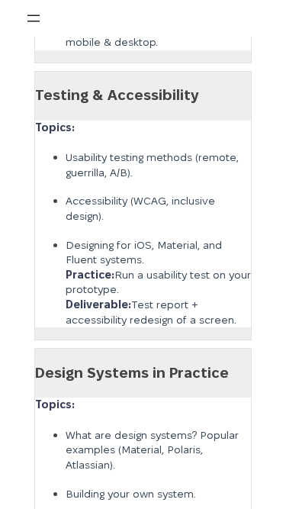
click at [31, 25] on button "Відкрити меню" at bounding box center [33, 18] width 18 height 18
click at [31, 10] on button "Відкрити меню" at bounding box center [33, 18] width 18 height 18
click at [33, 14] on button "Відкрити меню" at bounding box center [33, 18] width 18 height 18
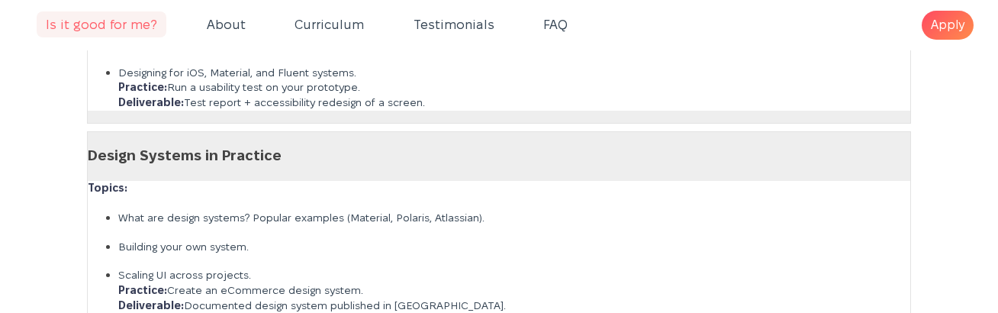
scroll to position [4967, 0]
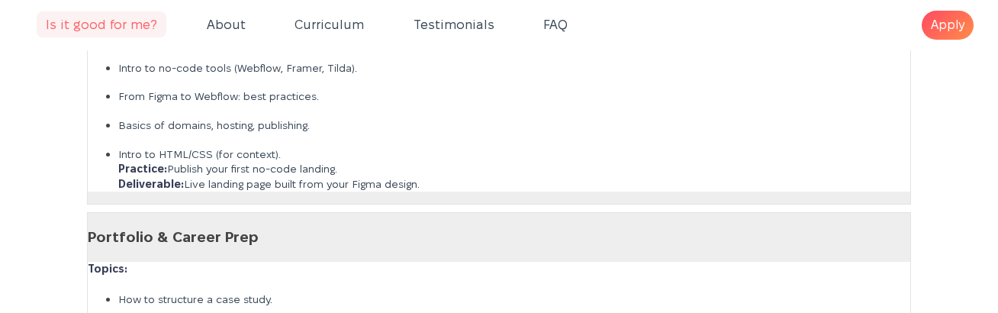
scroll to position [4967, 0]
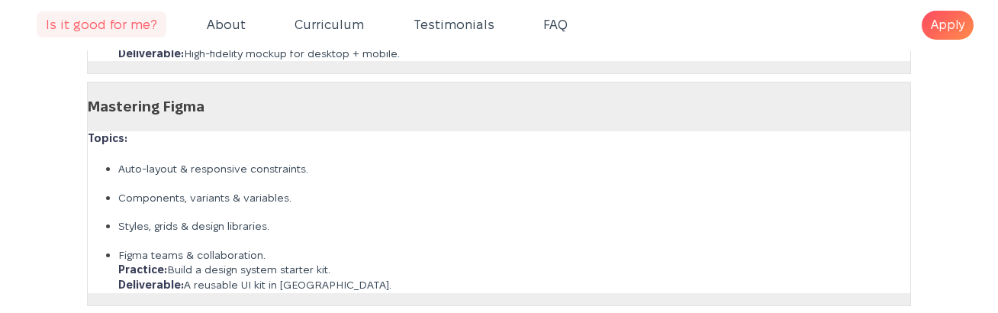
scroll to position [4654, 0]
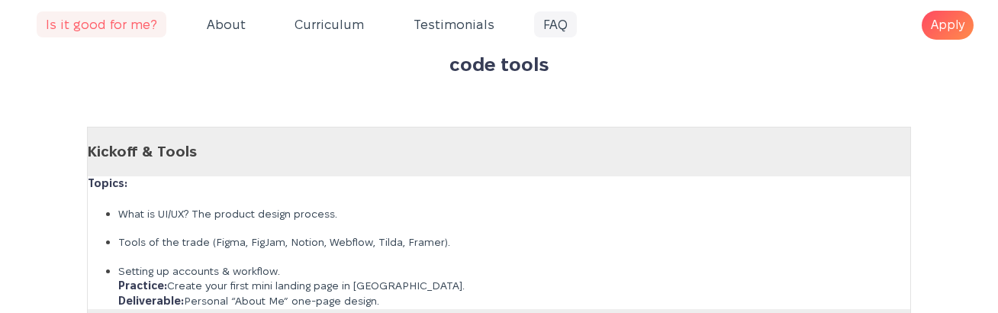
click at [534, 24] on span "FAQ" at bounding box center [555, 24] width 43 height 26
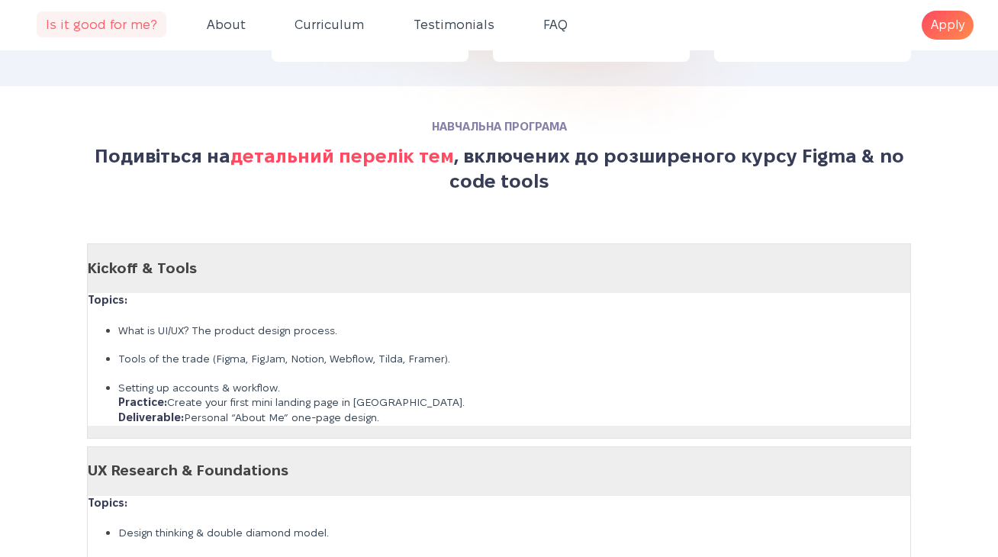
scroll to position [3411, 0]
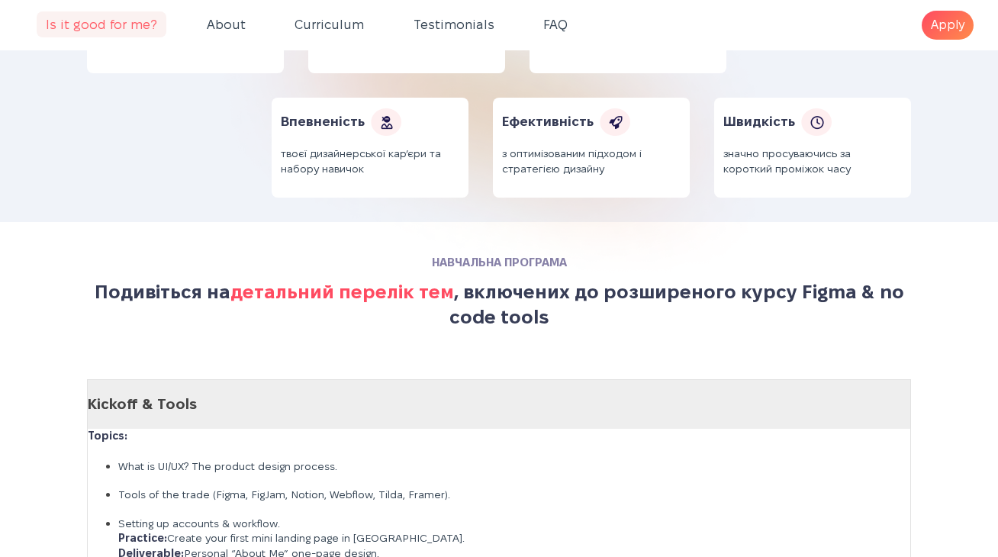
click at [754, 312] on h3 "Kickoff & Tools" at bounding box center [499, 404] width 822 height 21
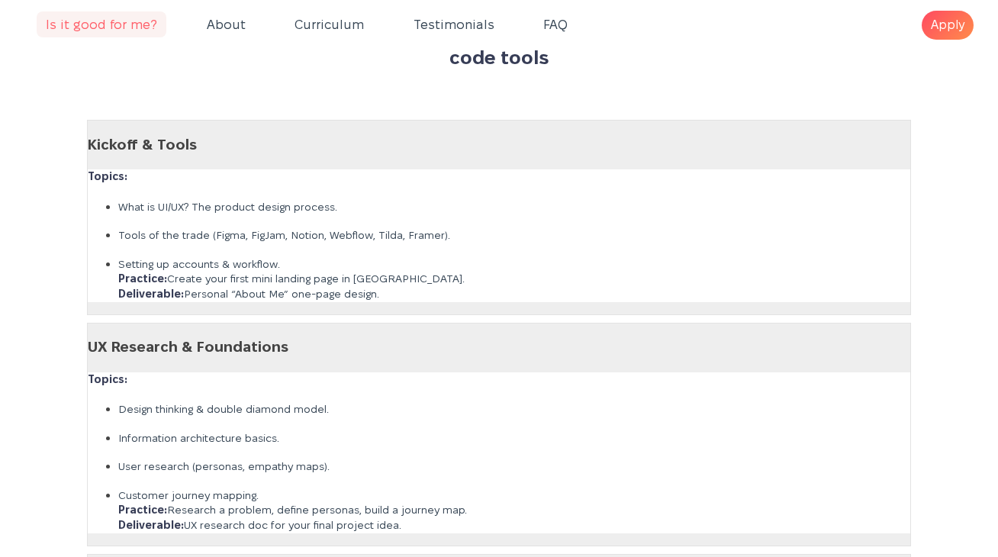
scroll to position [3720, 0]
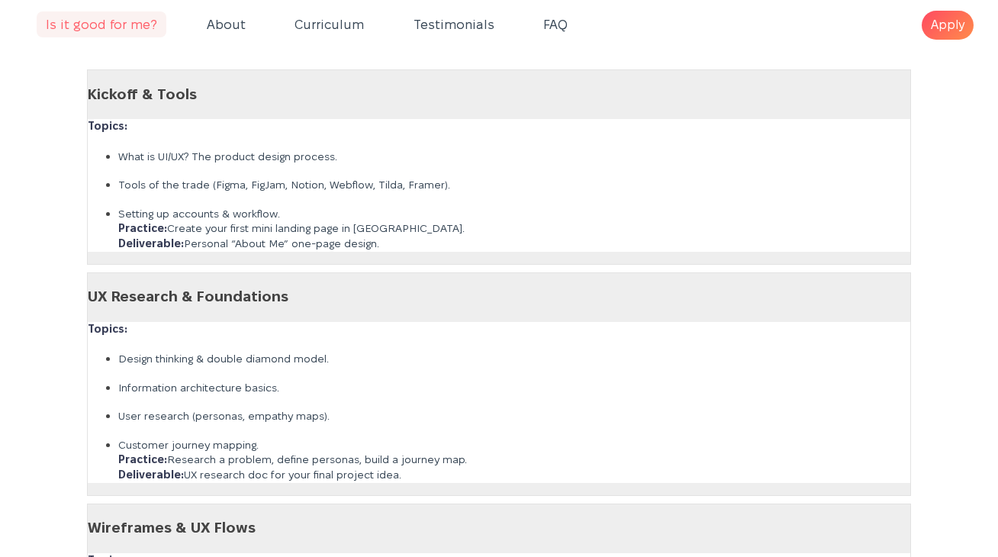
click at [708, 312] on div "Topics: Design thinking & double diamond model. Information architecture basics…" at bounding box center [499, 402] width 822 height 161
click at [683, 292] on div "UX Research & Foundations Topics: Design thinking & double diamond model. Infor…" at bounding box center [499, 383] width 824 height 223
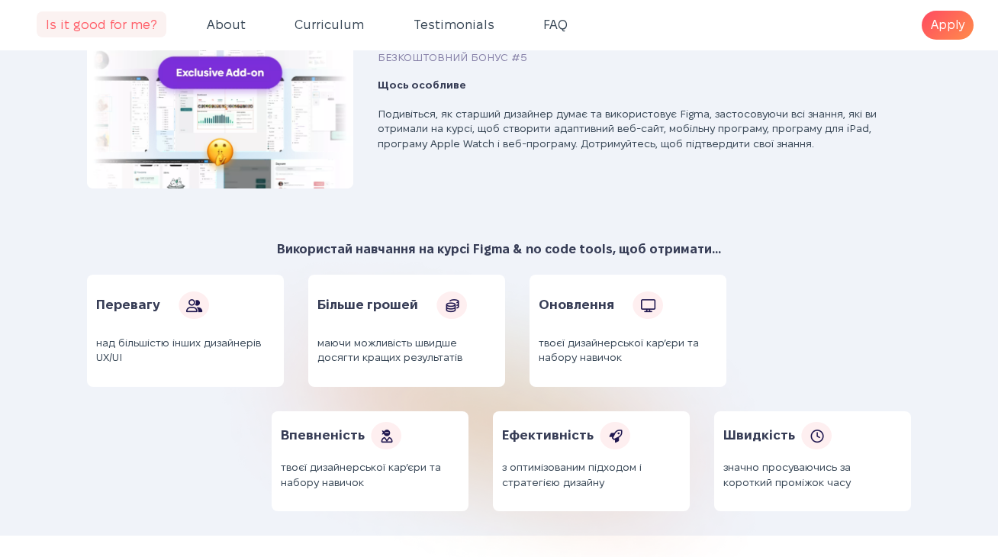
scroll to position [2881, 0]
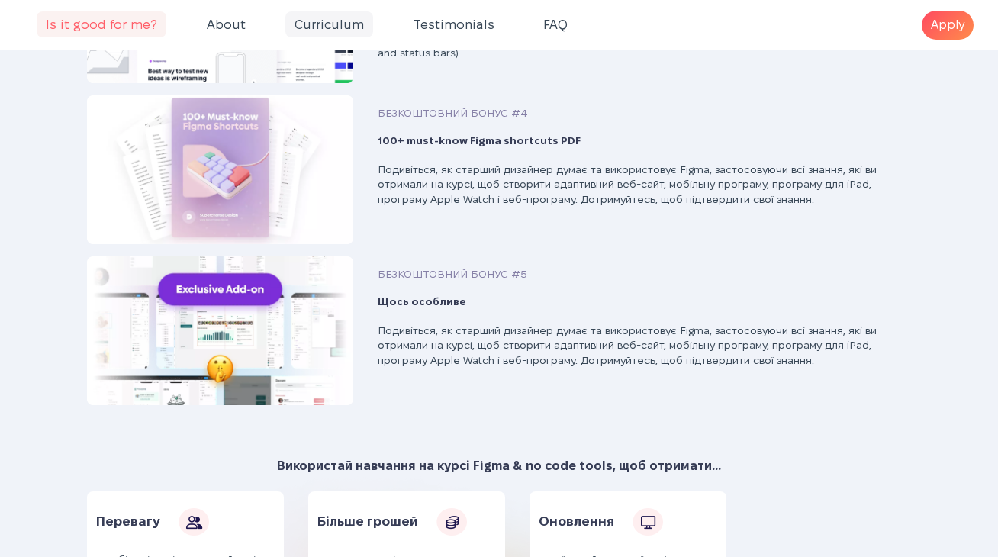
click at [323, 25] on span "Curriculum" at bounding box center [329, 24] width 88 height 26
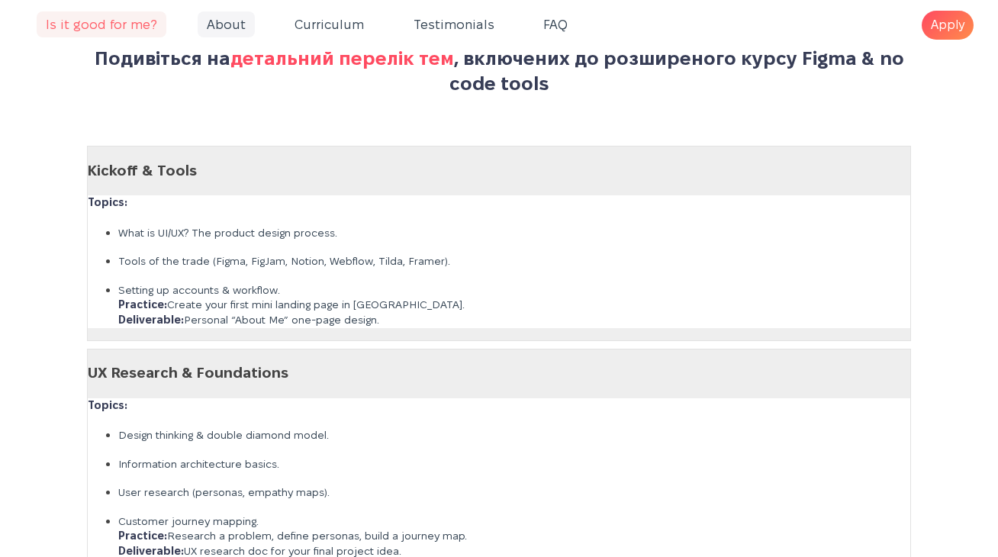
click at [231, 22] on span "About" at bounding box center [226, 24] width 57 height 26
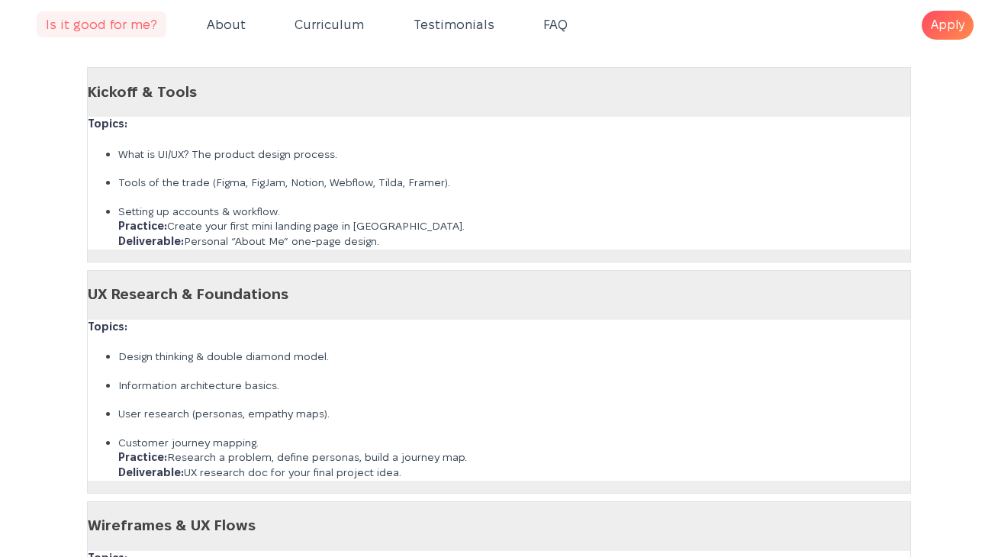
scroll to position [3701, 0]
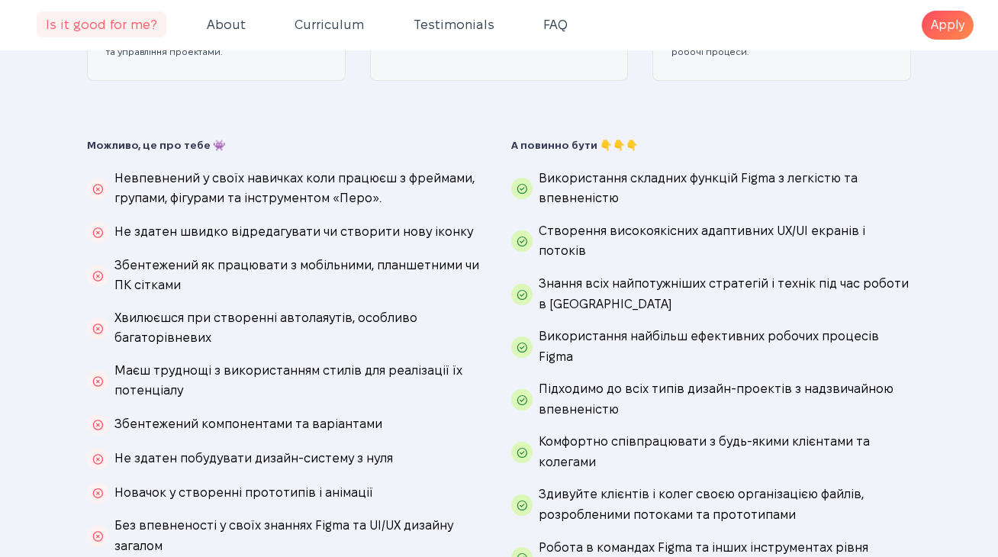
scroll to position [756, 0]
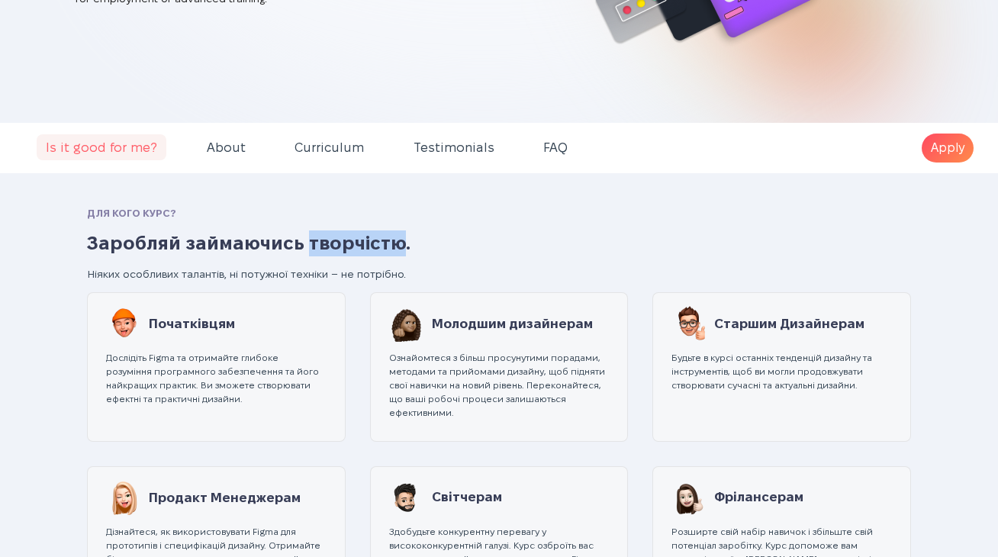
scroll to position [352, 0]
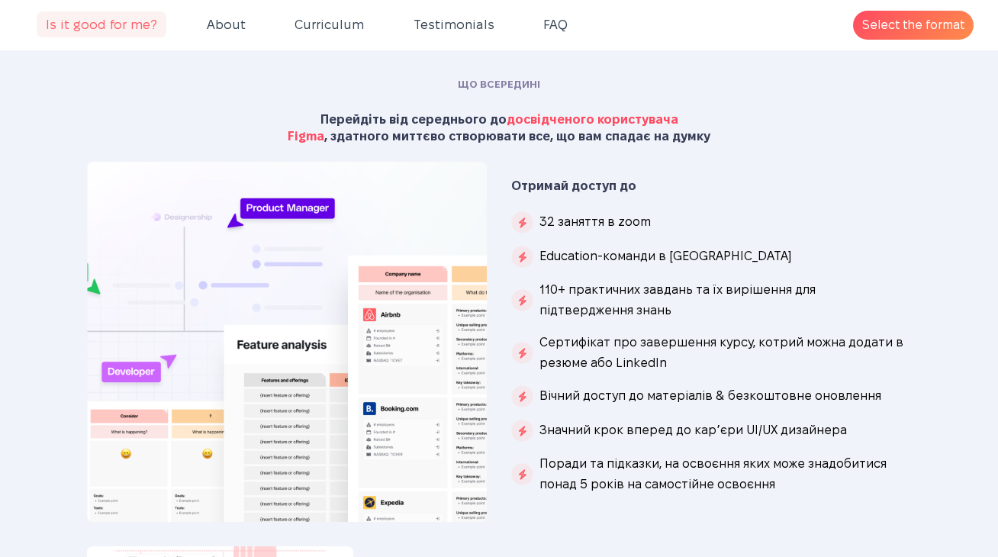
scroll to position [1740, 0]
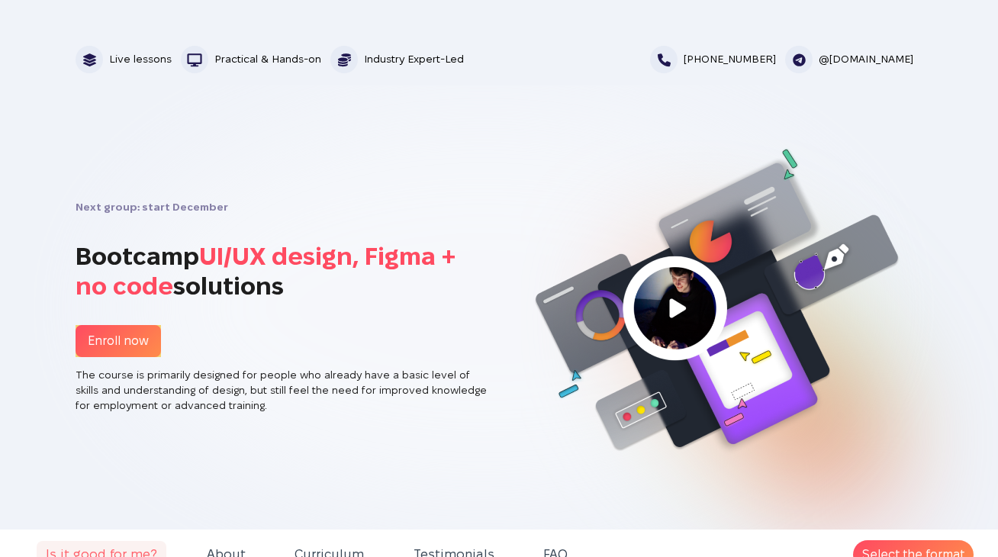
click at [868, 59] on li "@[DOMAIN_NAME]" at bounding box center [853, 59] width 137 height 27
click at [812, 68] on img at bounding box center [798, 59] width 27 height 27
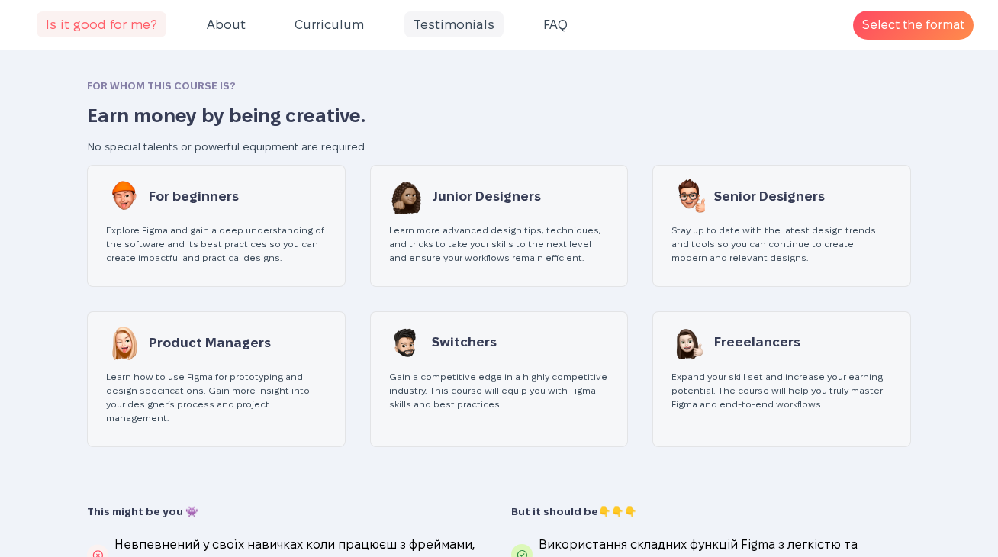
scroll to position [535, 0]
click at [920, 31] on link "Select the format" at bounding box center [913, 26] width 120 height 30
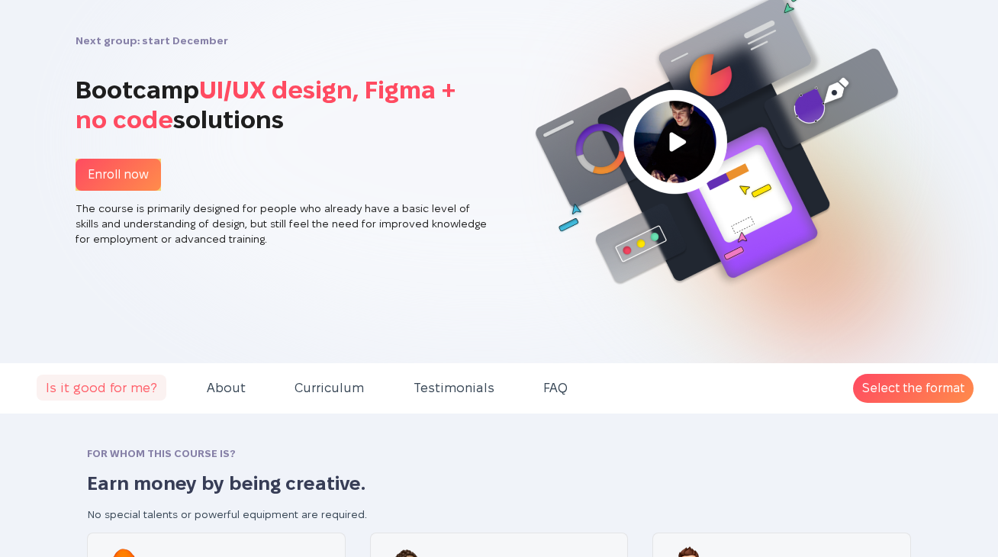
scroll to position [108, 0]
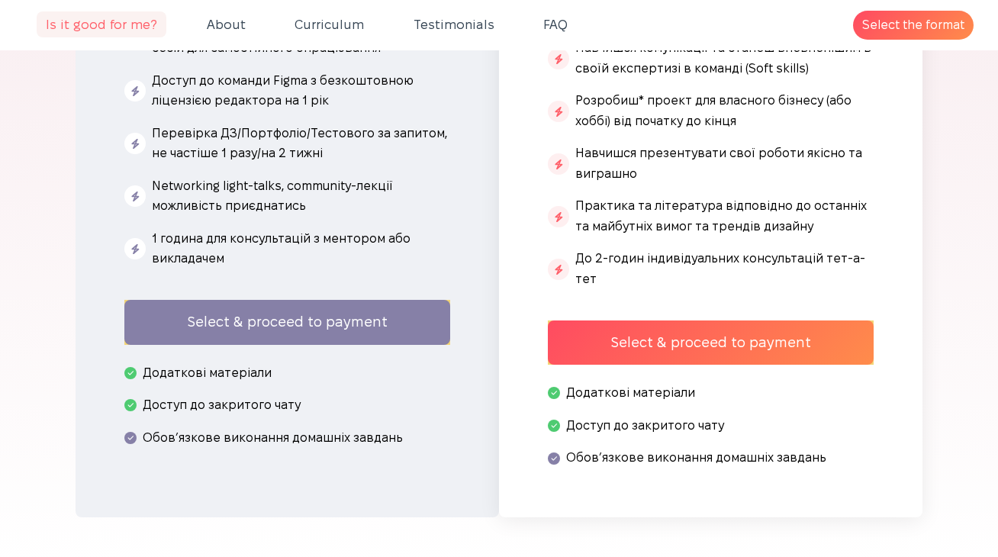
scroll to position [8273, 0]
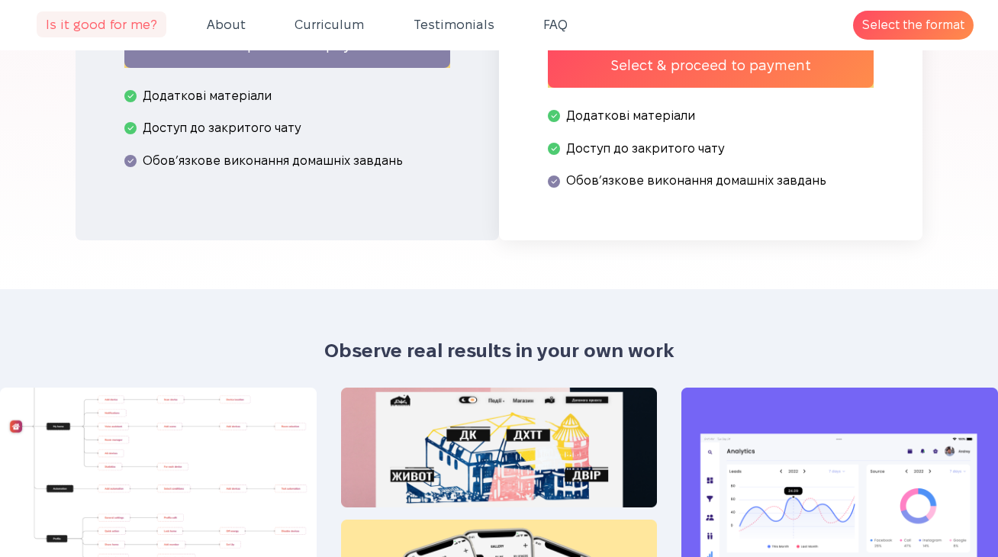
click at [876, 34] on link "Select the format" at bounding box center [913, 26] width 120 height 30
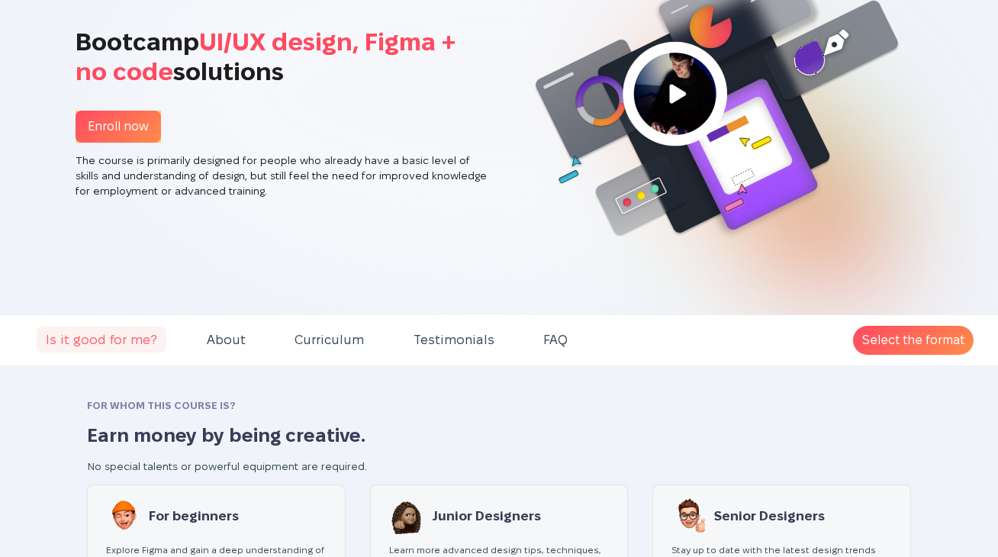
scroll to position [14, 0]
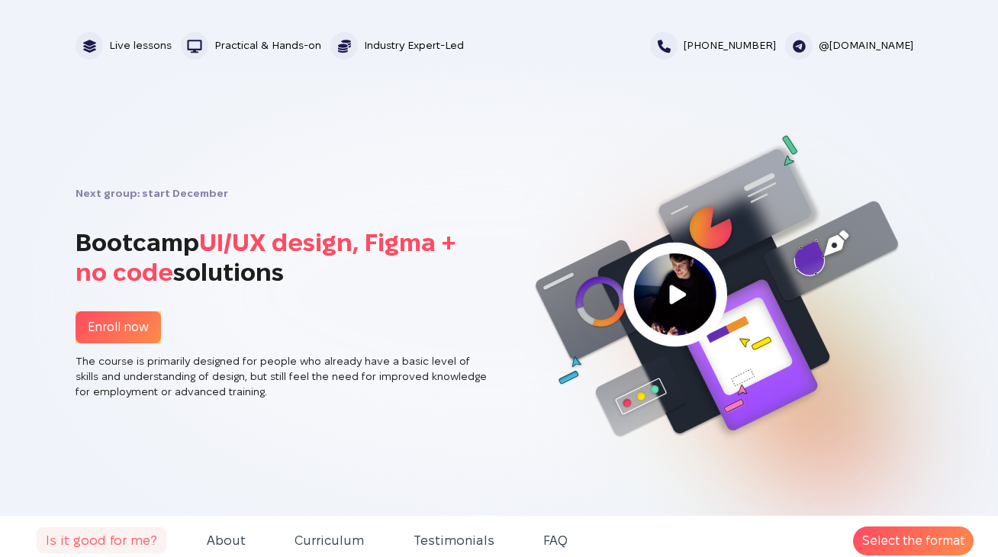
click at [135, 314] on link "Enroll now" at bounding box center [118, 327] width 85 height 33
click at [119, 321] on link "Enroll now" at bounding box center [118, 327] width 85 height 33
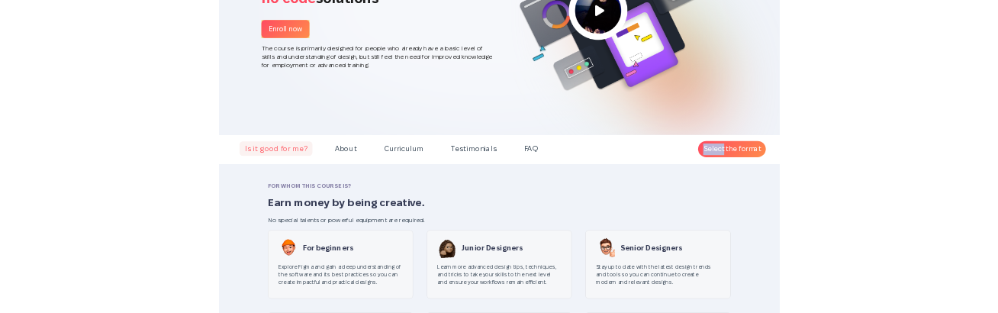
scroll to position [121, 0]
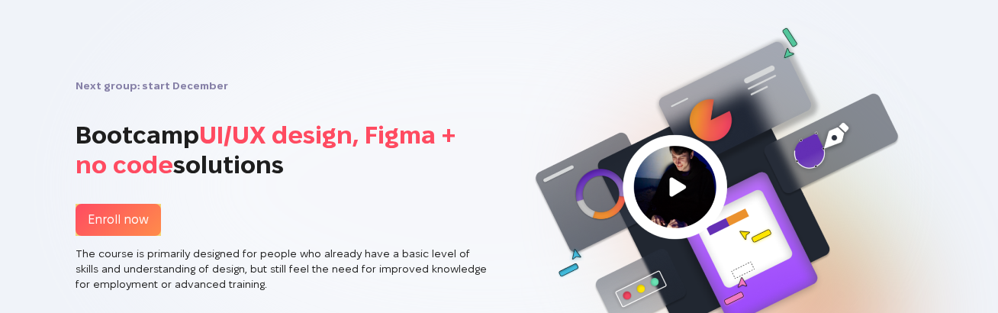
scroll to position [121, 0]
click at [148, 214] on link "Enroll now" at bounding box center [118, 220] width 85 height 33
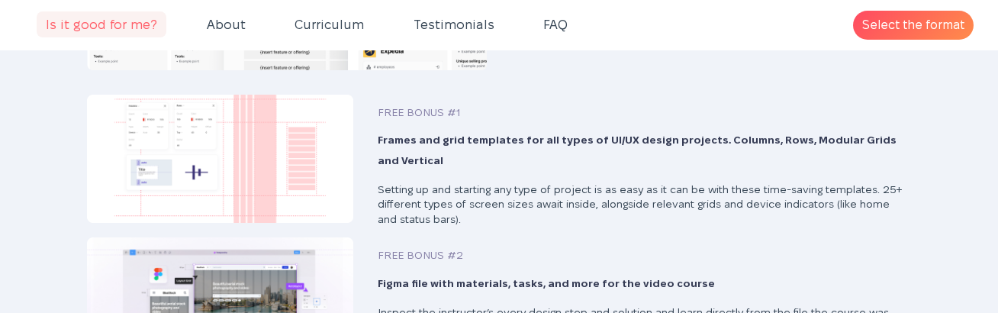
scroll to position [2486, 0]
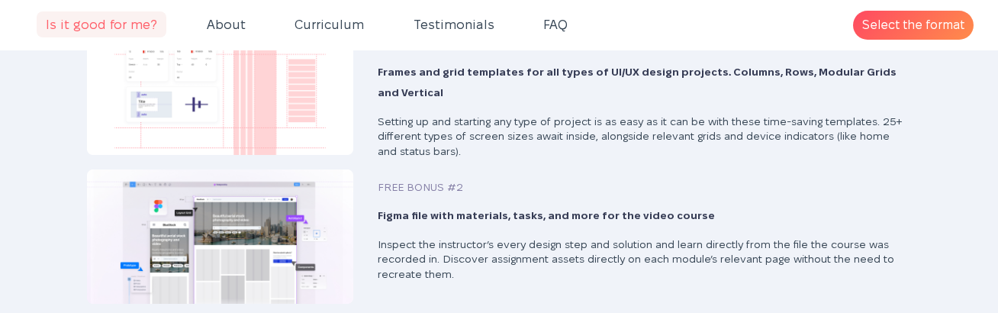
click at [896, 29] on link "Select the format" at bounding box center [913, 26] width 120 height 30
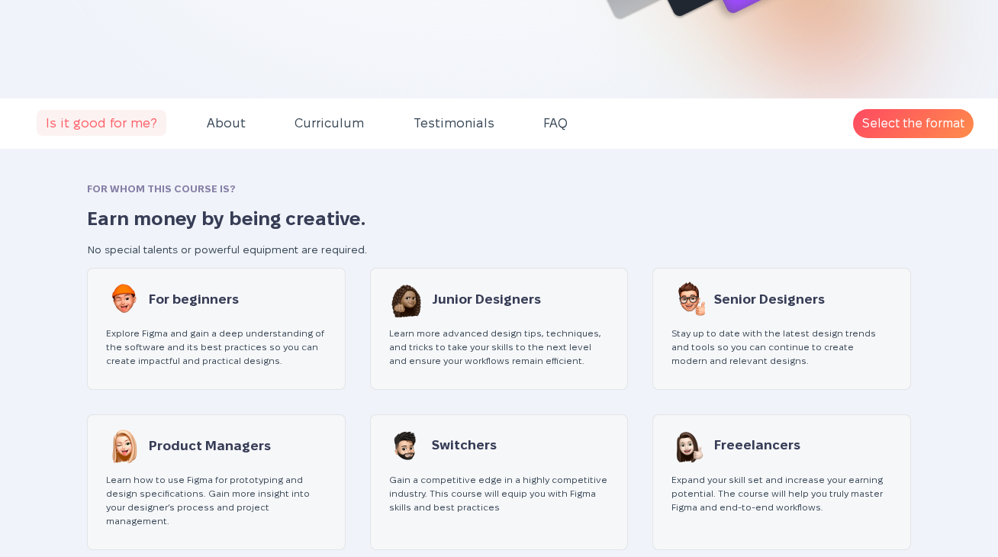
scroll to position [0, 0]
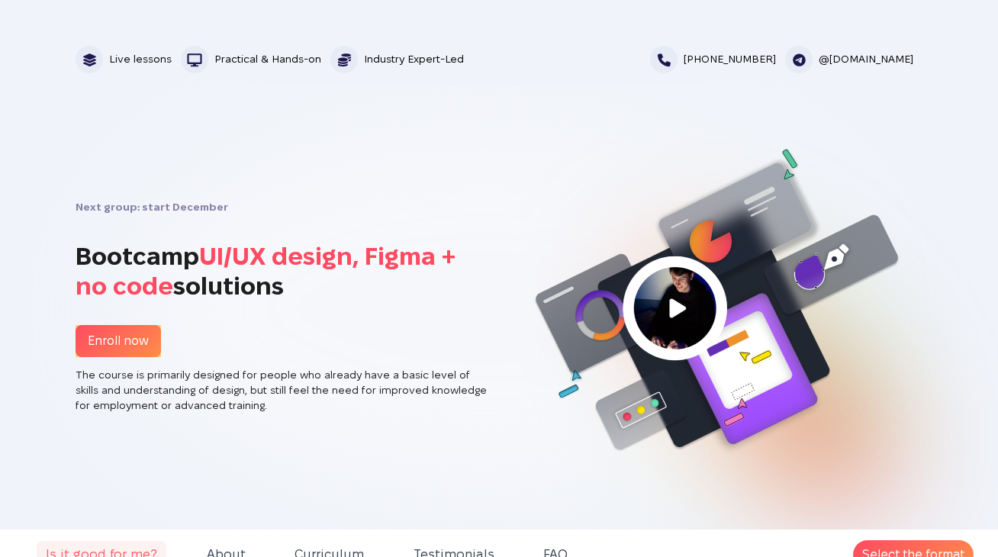
click at [114, 312] on link "Enroll now" at bounding box center [118, 341] width 85 height 33
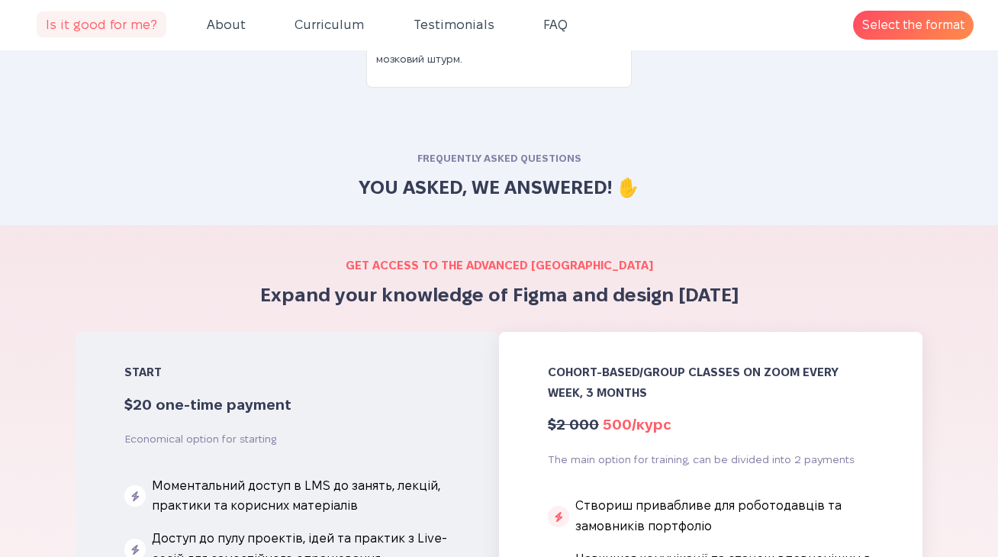
scroll to position [5860, 0]
